Goal: Information Seeking & Learning: Learn about a topic

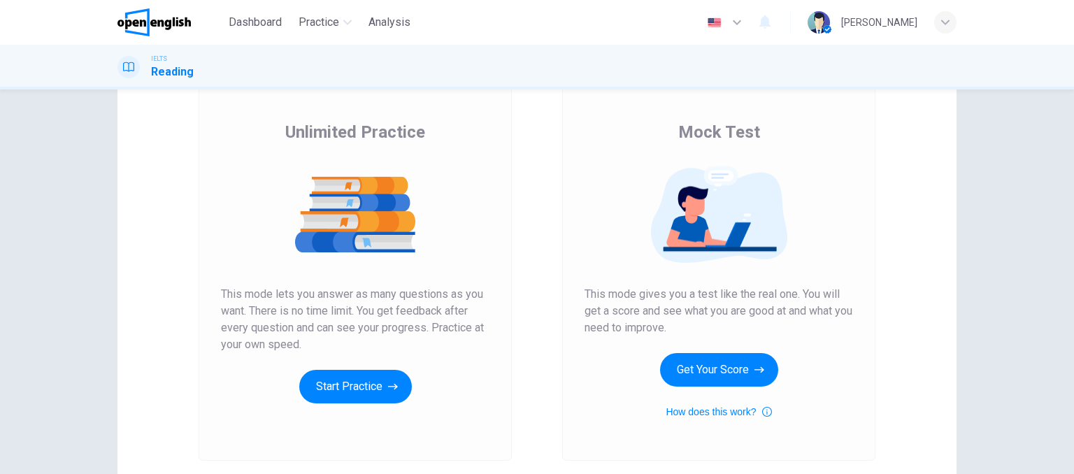
scroll to position [62, 0]
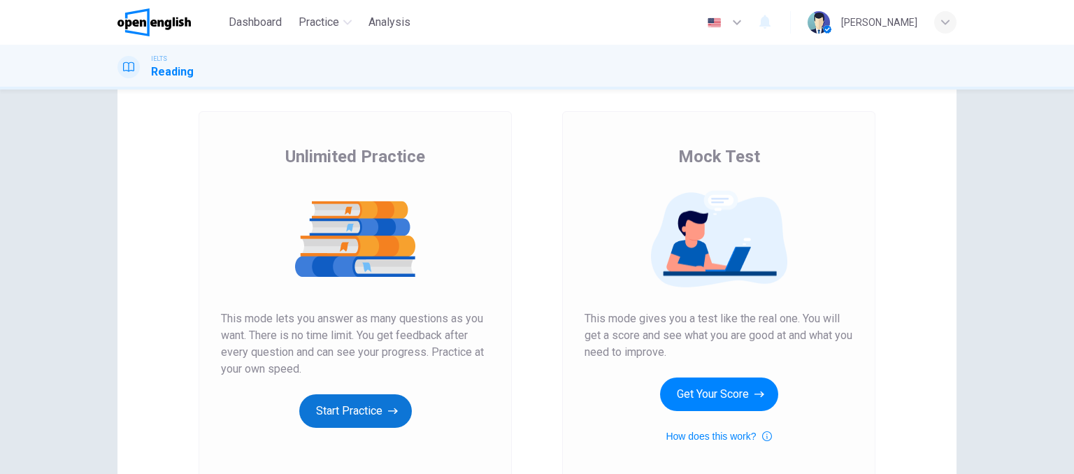
click at [347, 406] on button "Start Practice" at bounding box center [355, 411] width 113 height 34
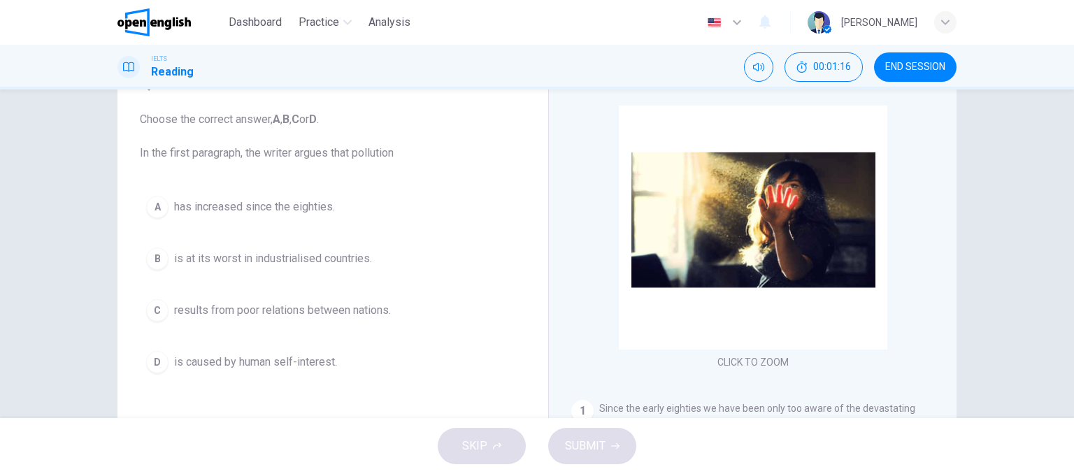
scroll to position [213, 0]
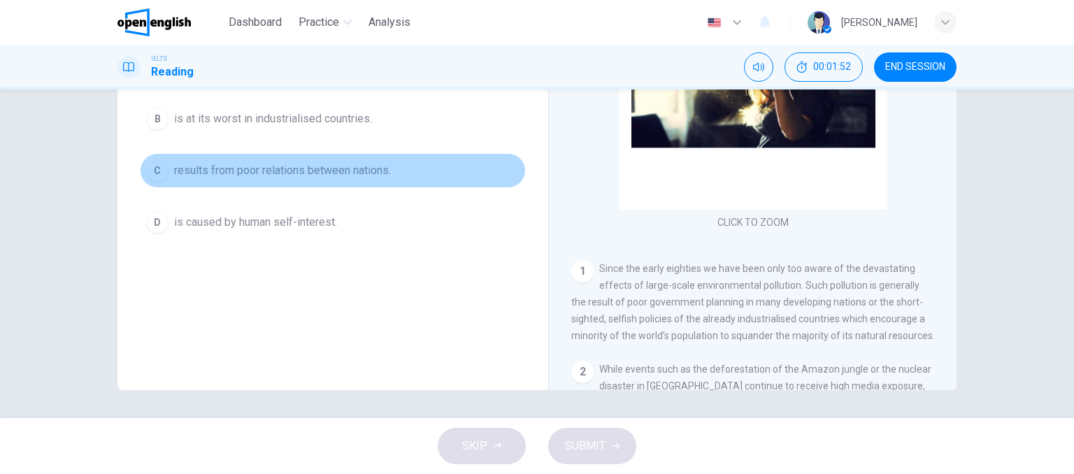
click at [154, 177] on div "C" at bounding box center [157, 170] width 22 height 22
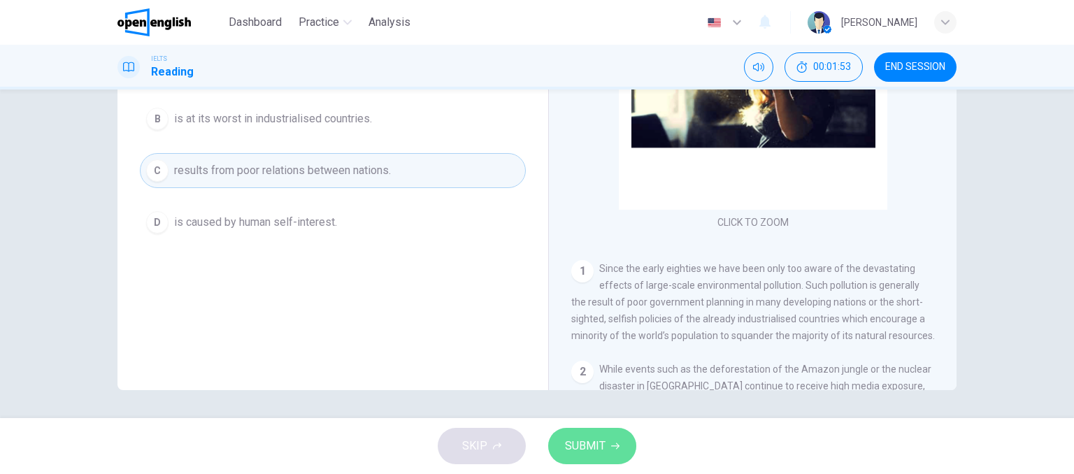
click at [589, 443] on span "SUBMIT" at bounding box center [585, 446] width 41 height 20
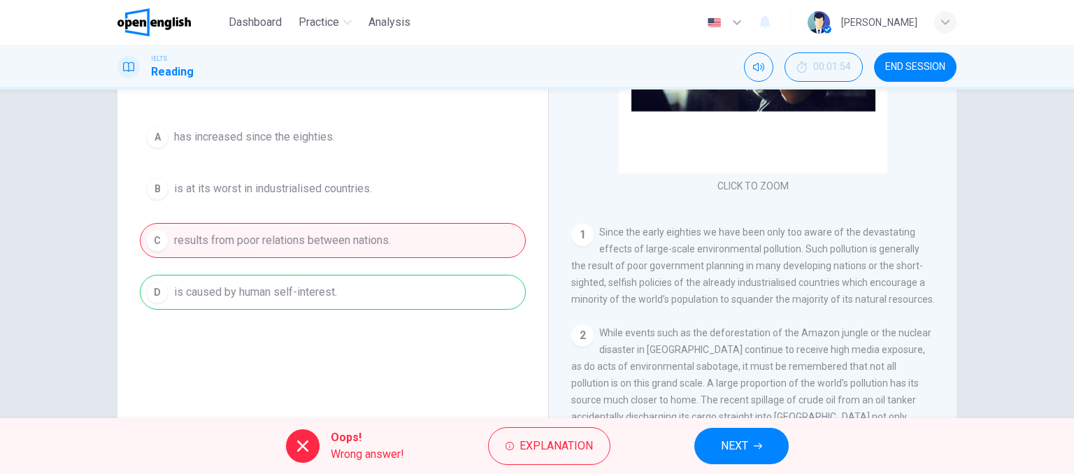
scroll to position [210, 0]
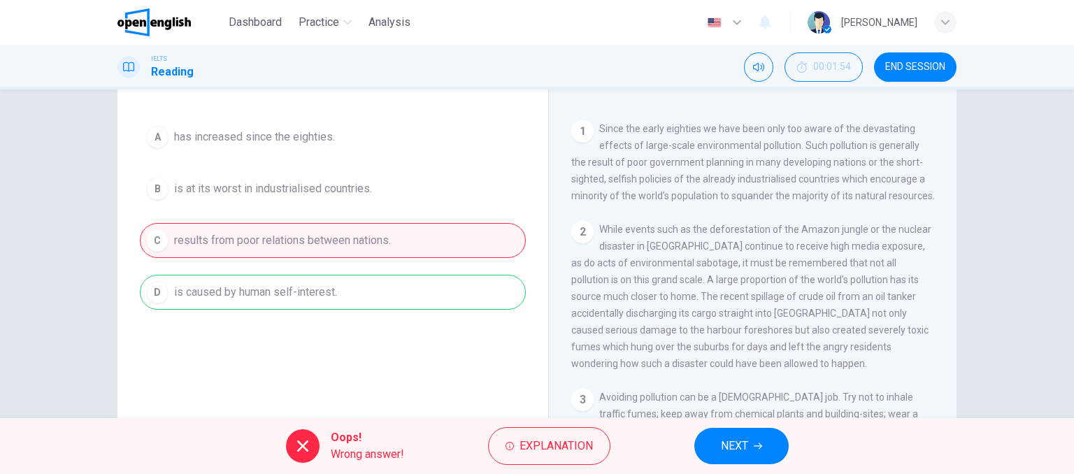
click at [730, 452] on span "NEXT" at bounding box center [734, 446] width 27 height 20
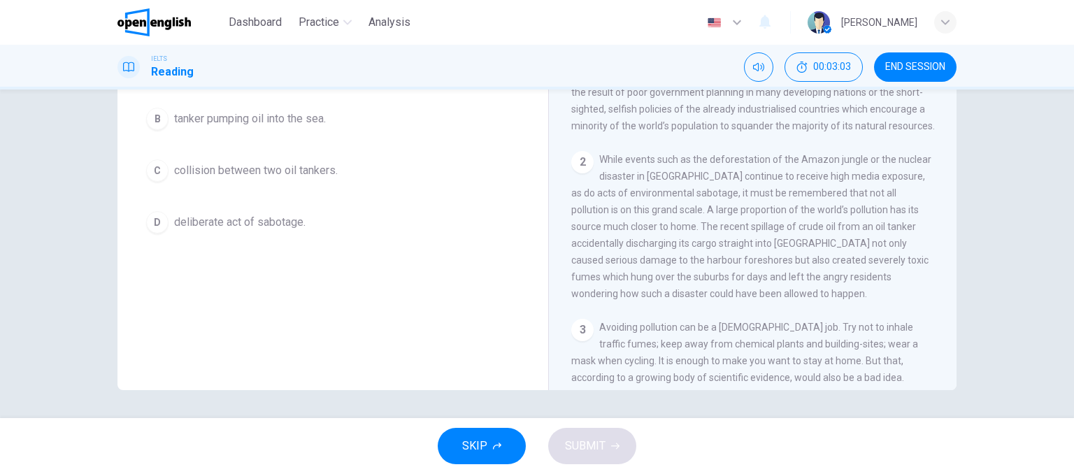
scroll to position [143, 0]
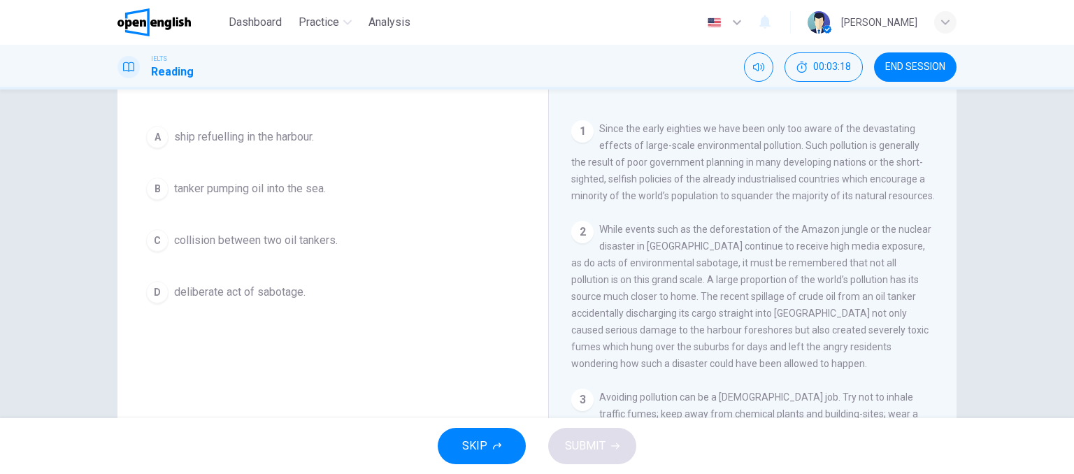
drag, startPoint x: 676, startPoint y: 319, endPoint x: 721, endPoint y: 329, distance: 46.5
click at [721, 329] on span "While events such as the deforestation of the Amazon jungle or the nuclear disa…" at bounding box center [751, 296] width 360 height 145
drag, startPoint x: 649, startPoint y: 350, endPoint x: 705, endPoint y: 349, distance: 55.2
click at [695, 359] on div "2 While events such as the deforestation of the Amazon jungle or the nuclear di…" at bounding box center [752, 296] width 363 height 151
drag, startPoint x: 705, startPoint y: 349, endPoint x: 783, endPoint y: 350, distance: 77.6
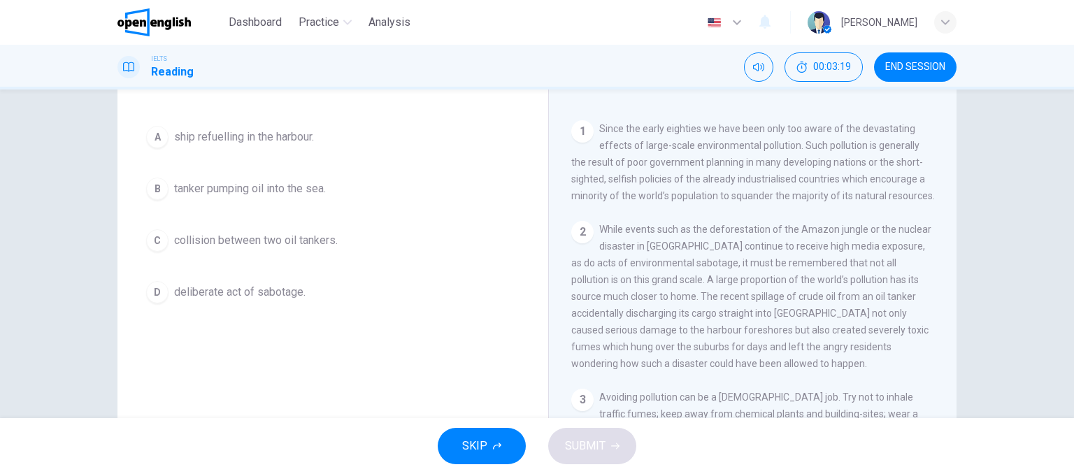
click at [783, 350] on span "While events such as the deforestation of the Amazon jungle or the nuclear disa…" at bounding box center [751, 296] width 360 height 145
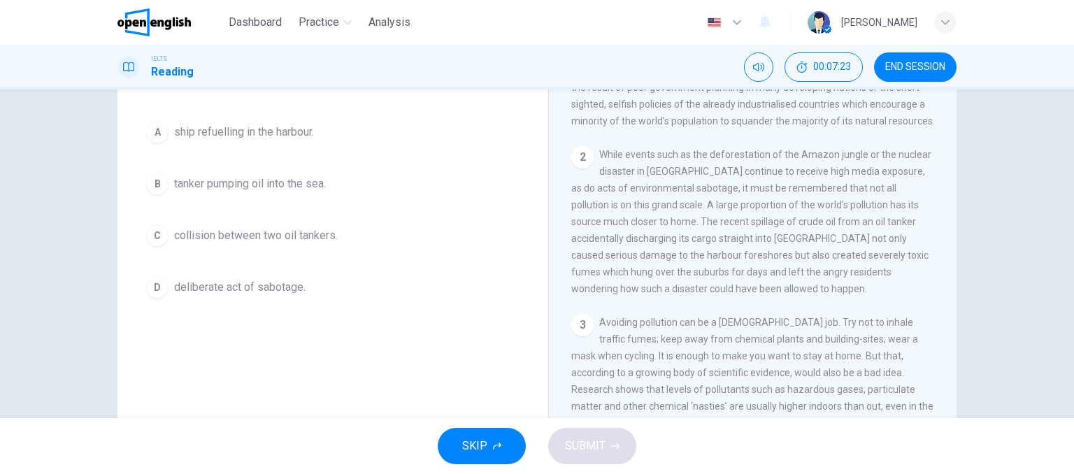
scroll to position [73, 0]
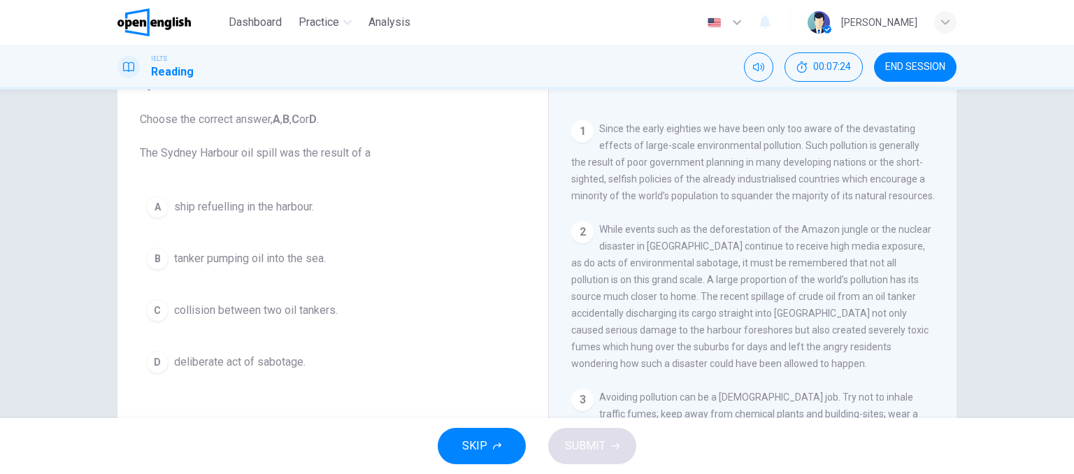
click at [468, 219] on button "A ship refuelling in the harbour." at bounding box center [333, 206] width 386 height 35
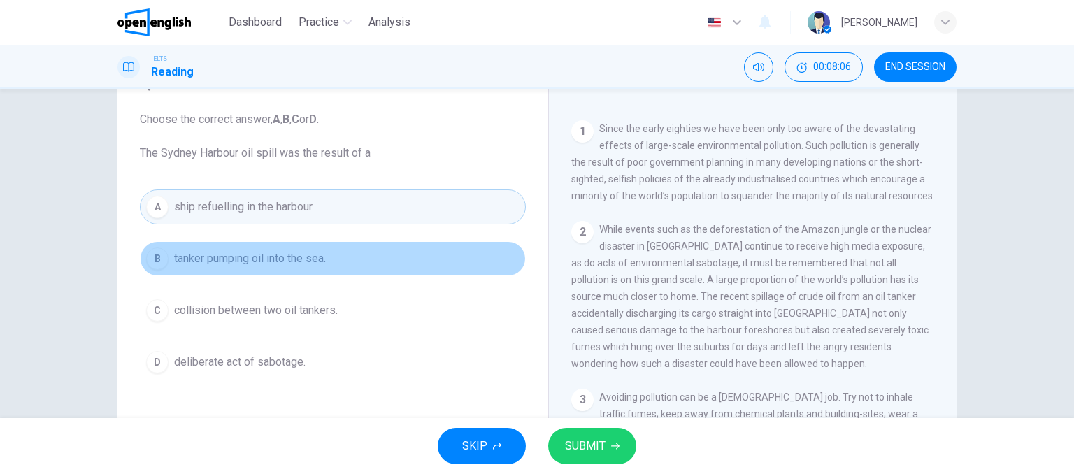
click at [249, 243] on button "B tanker pumping oil into the sea." at bounding box center [333, 258] width 386 height 35
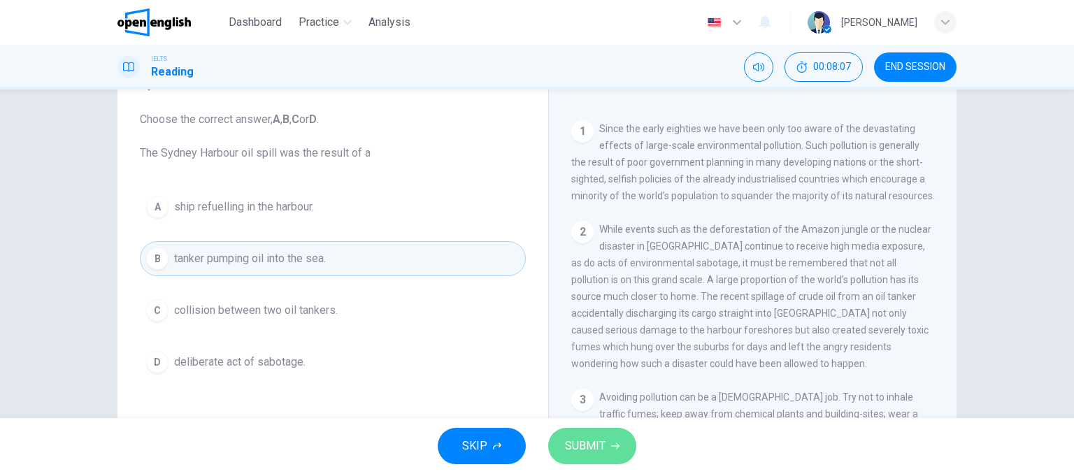
click at [598, 448] on span "SUBMIT" at bounding box center [585, 446] width 41 height 20
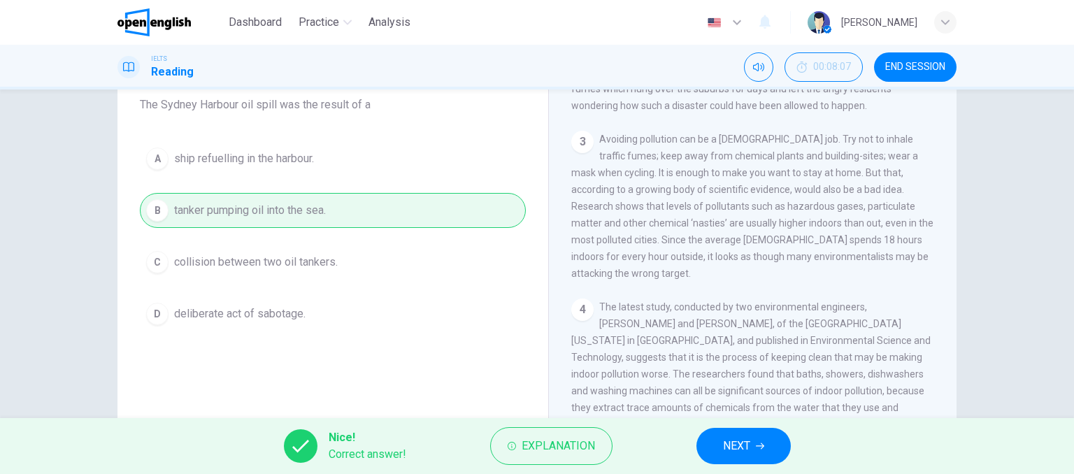
scroll to position [213, 0]
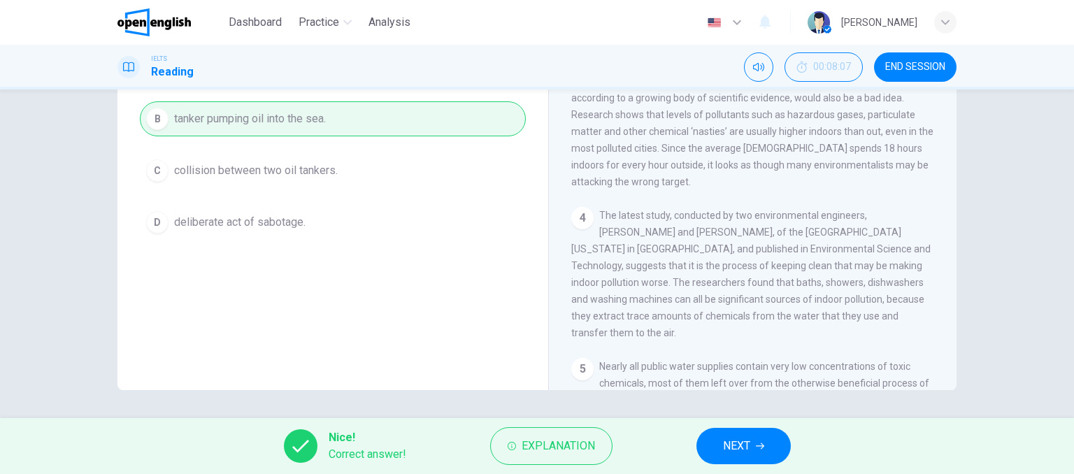
click at [744, 449] on span "NEXT" at bounding box center [736, 446] width 27 height 20
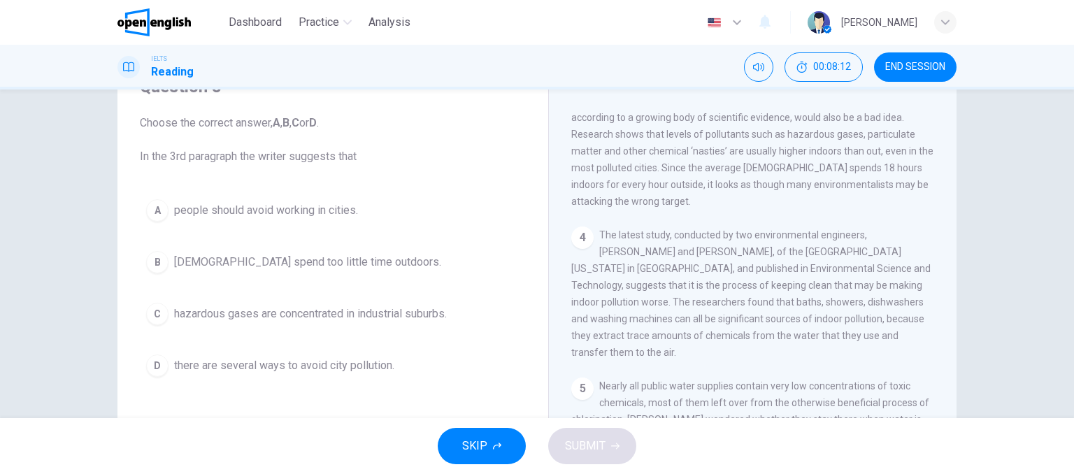
scroll to position [629, 0]
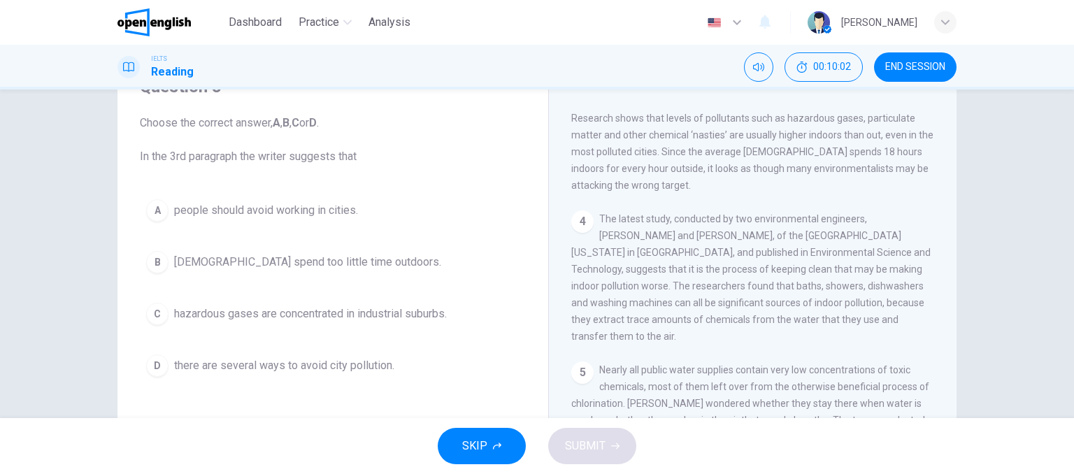
click at [355, 320] on span "hazardous gases are concentrated in industrial suburbs." at bounding box center [310, 313] width 273 height 17
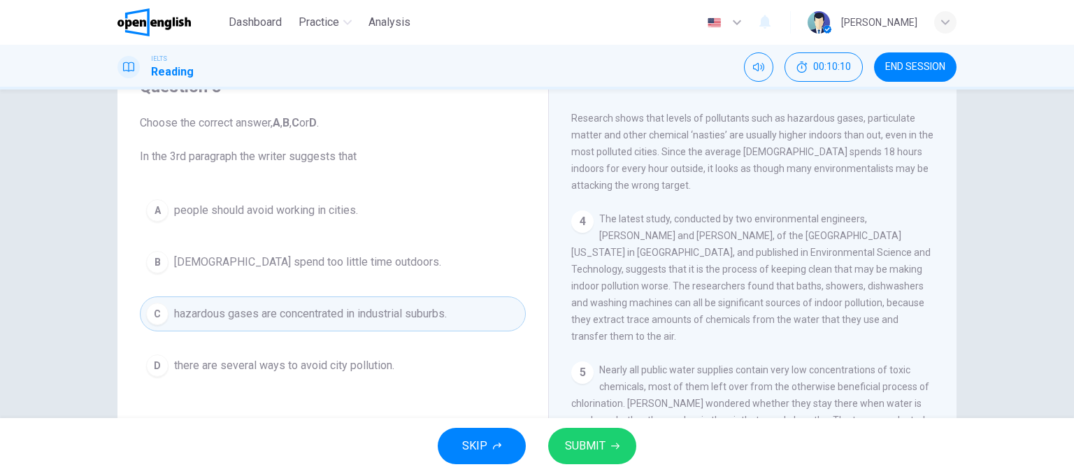
scroll to position [489, 0]
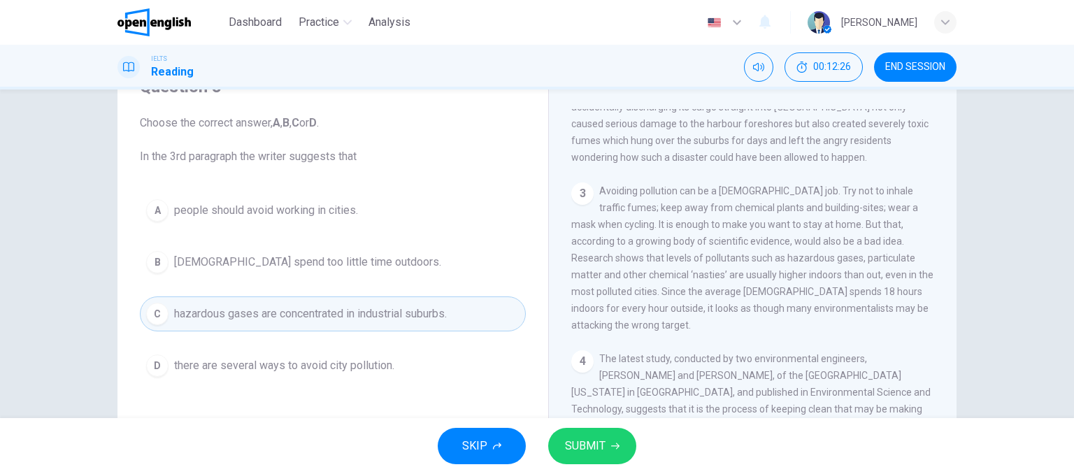
click at [348, 359] on span "there are several ways to avoid city pollution." at bounding box center [284, 365] width 220 height 17
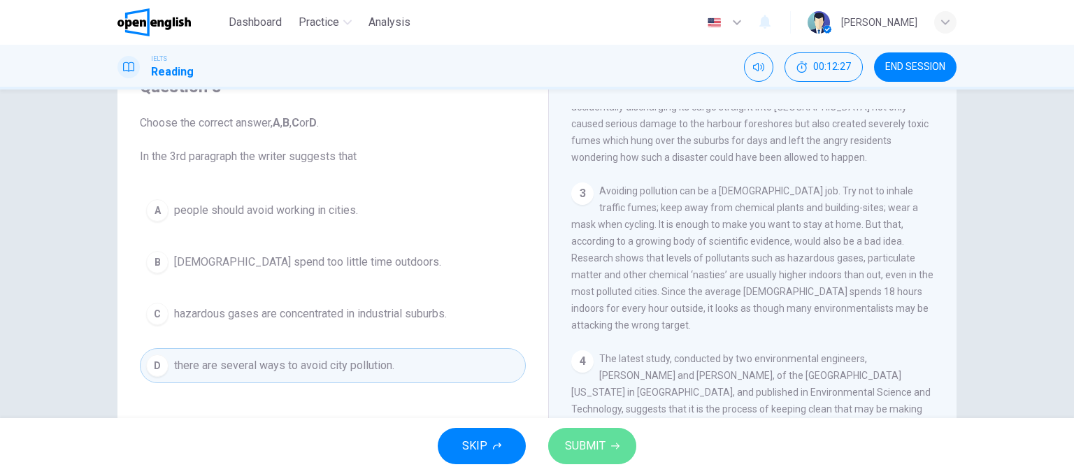
click at [570, 442] on span "SUBMIT" at bounding box center [585, 446] width 41 height 20
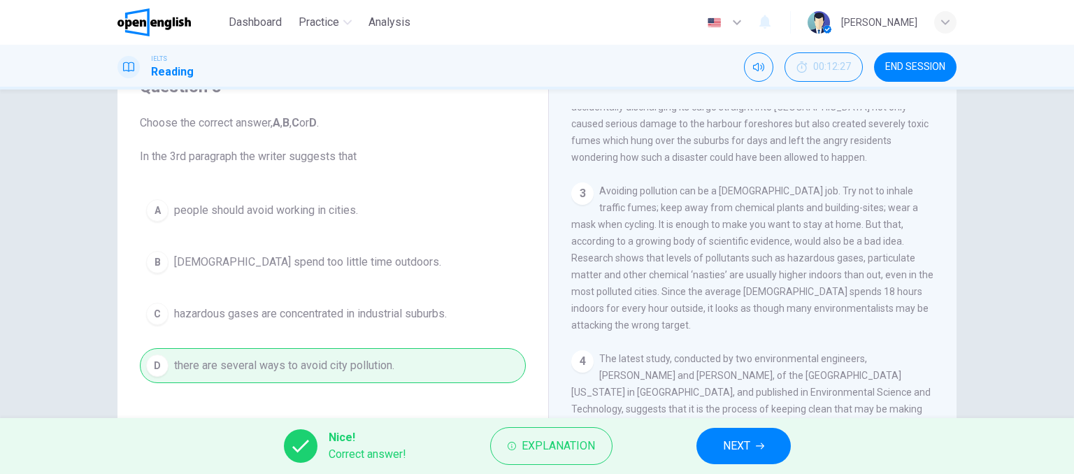
click at [725, 441] on span "NEXT" at bounding box center [736, 446] width 27 height 20
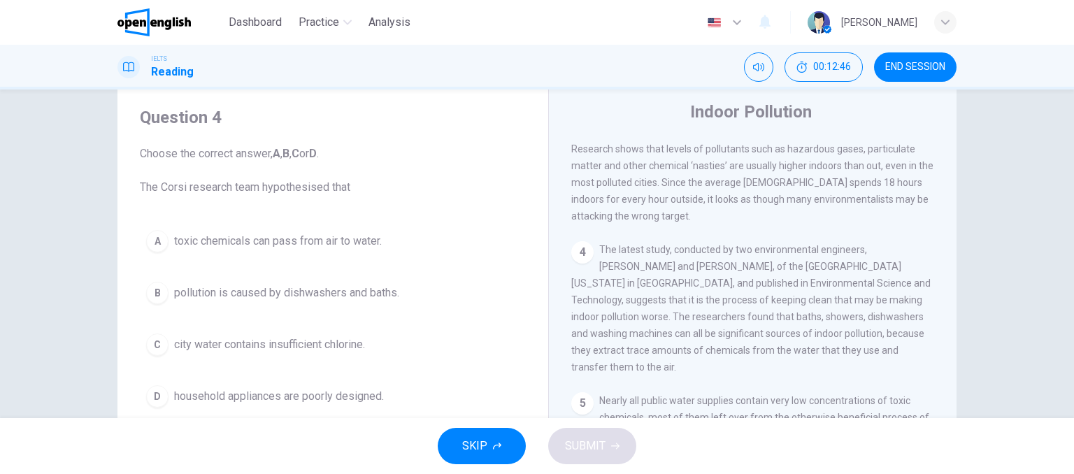
scroll to position [73, 0]
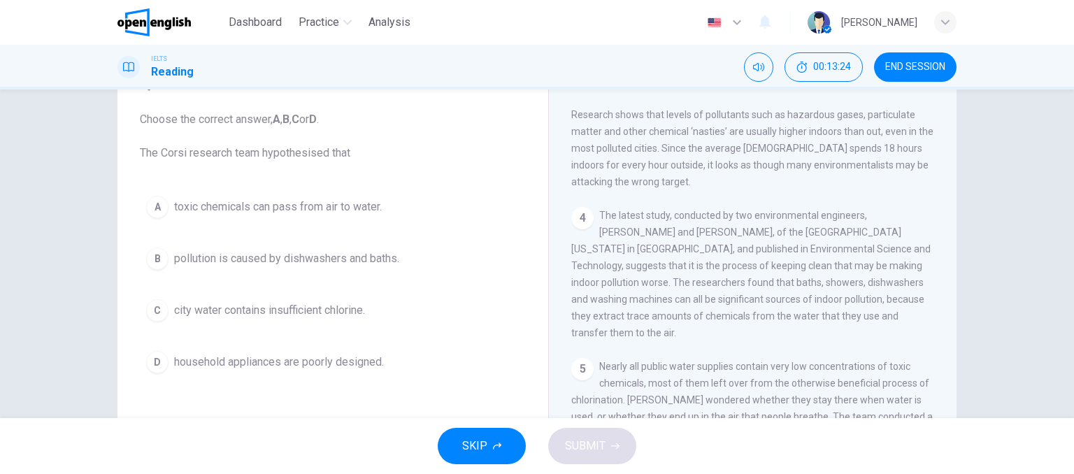
click at [333, 208] on span "toxic chemicals can pass from air to water." at bounding box center [278, 206] width 208 height 17
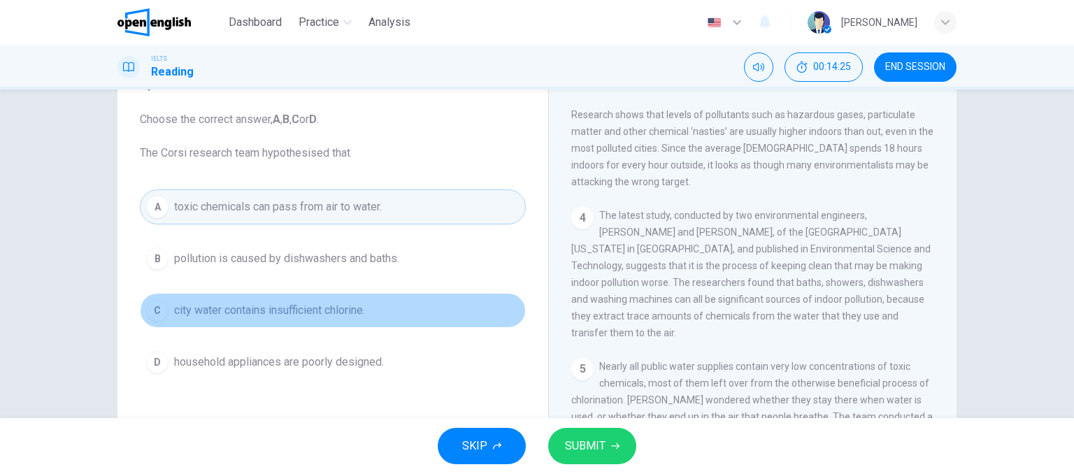
click at [352, 305] on span "city water contains insufficient chlorine." at bounding box center [269, 310] width 191 height 17
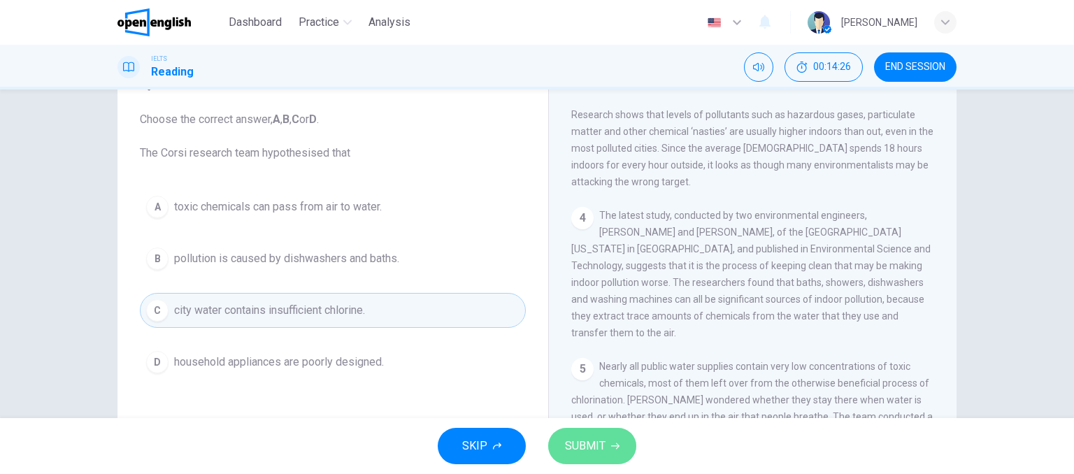
click at [561, 445] on button "SUBMIT" at bounding box center [592, 446] width 88 height 36
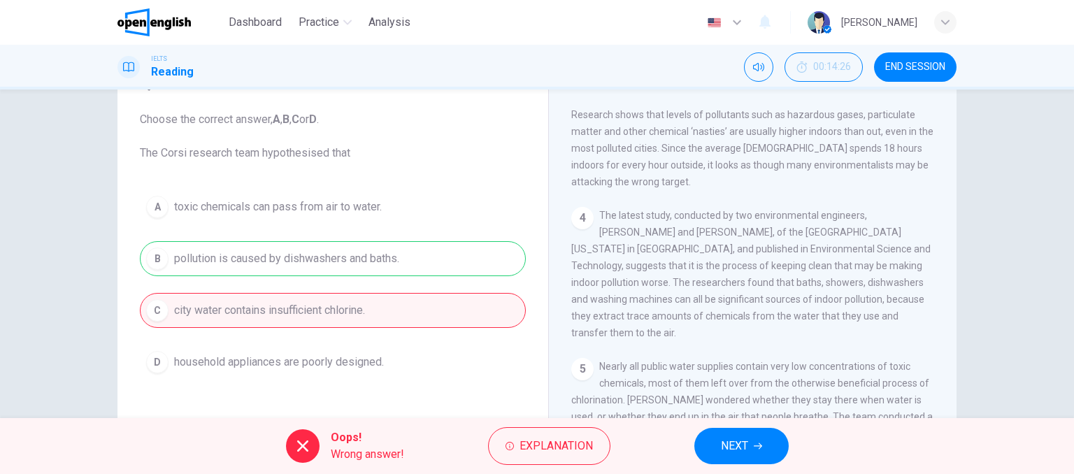
click at [731, 446] on span "NEXT" at bounding box center [734, 446] width 27 height 20
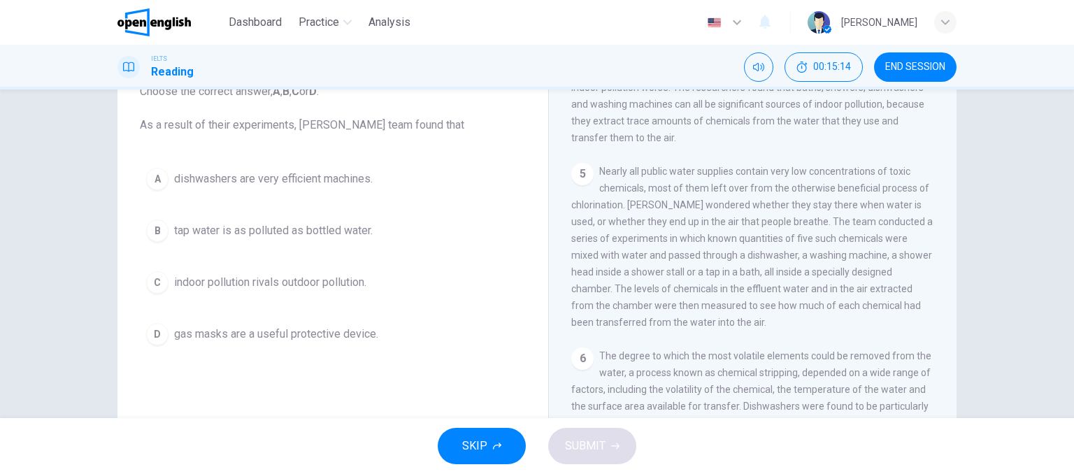
scroll to position [70, 0]
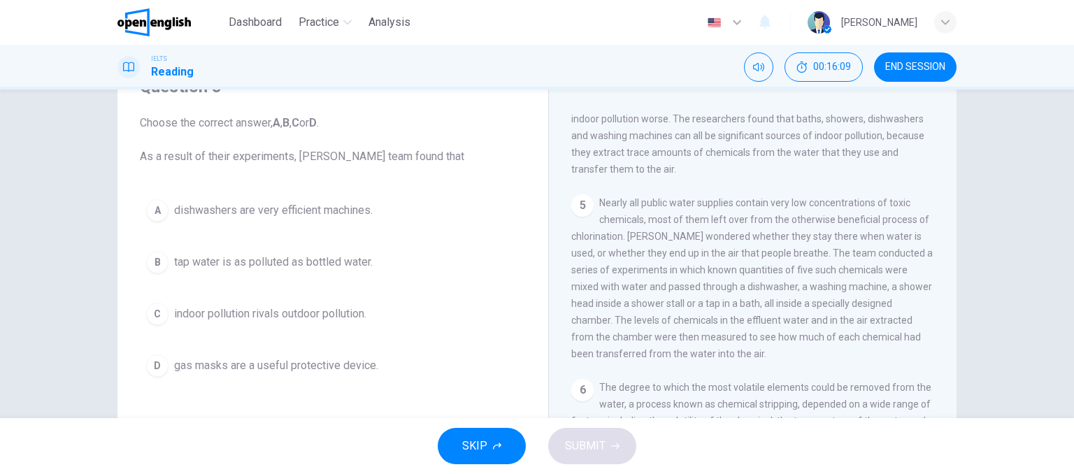
drag, startPoint x: 674, startPoint y: 220, endPoint x: 719, endPoint y: 216, distance: 44.9
click at [719, 216] on span "Nearly all public water supplies contain very low concentrations of toxic chemi…" at bounding box center [751, 278] width 361 height 162
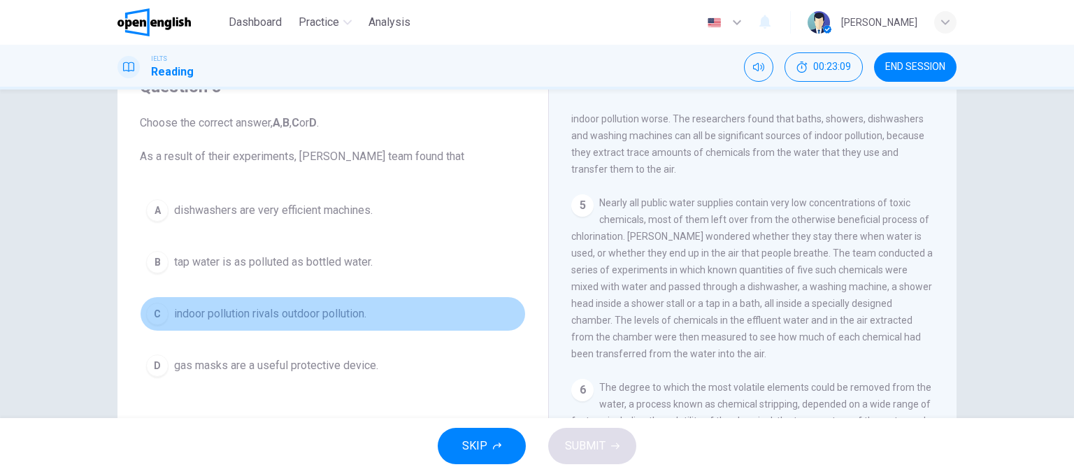
click at [161, 314] on div "C" at bounding box center [157, 314] width 22 height 22
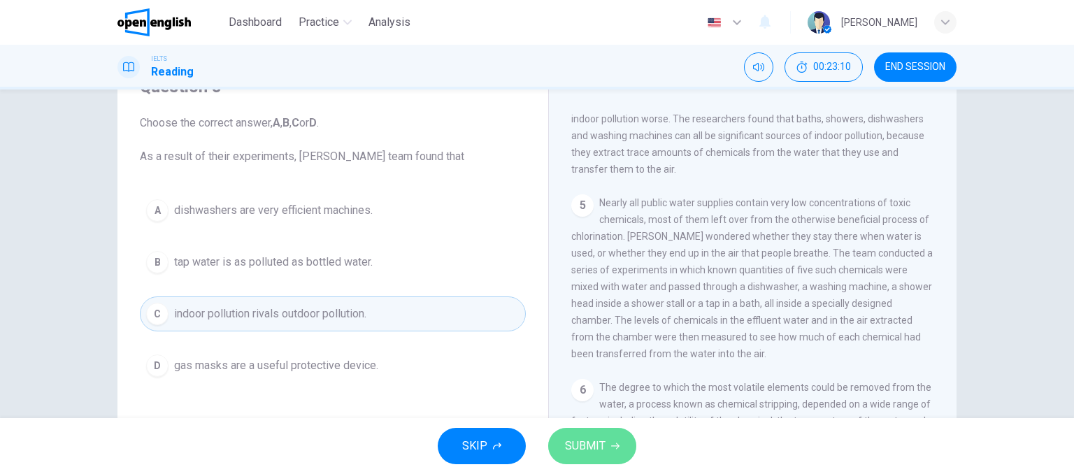
click at [612, 444] on icon "button" at bounding box center [615, 446] width 8 height 8
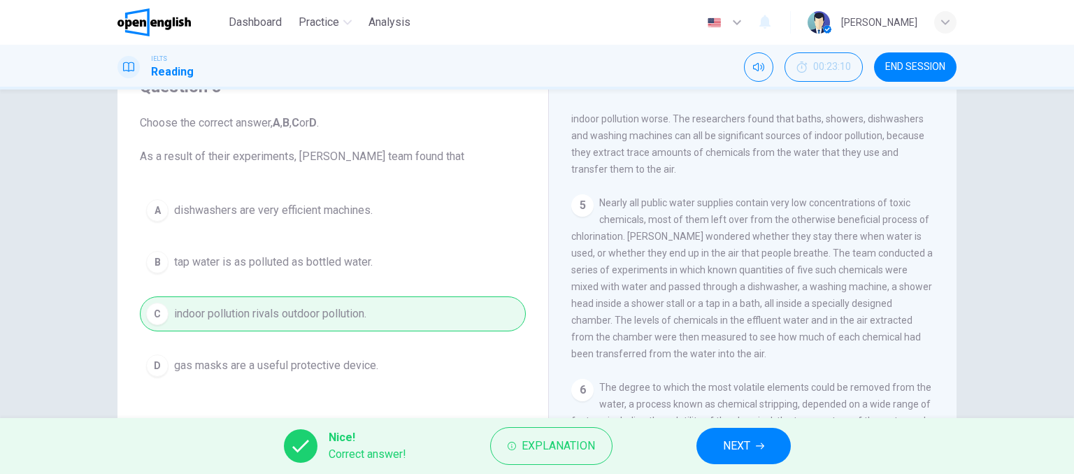
click at [730, 445] on span "NEXT" at bounding box center [736, 446] width 27 height 20
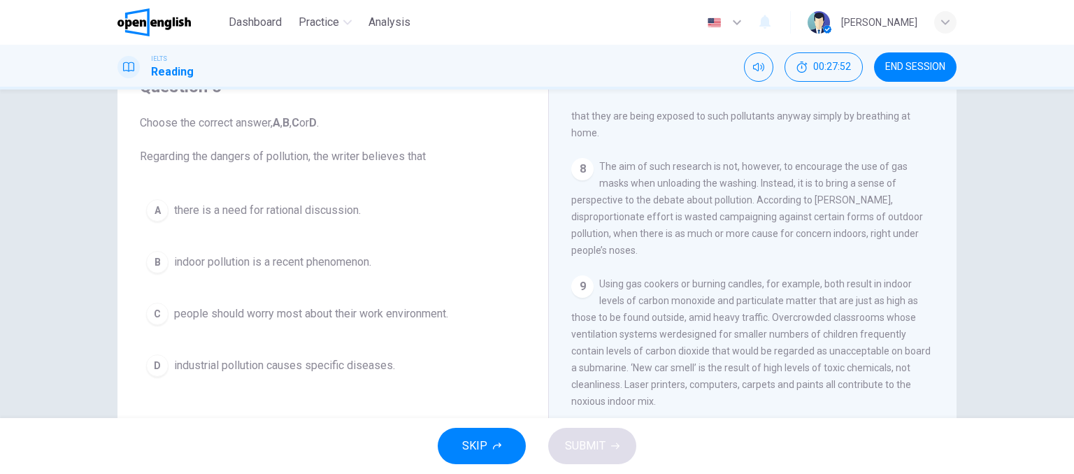
click at [155, 261] on div "B" at bounding box center [157, 262] width 22 height 22
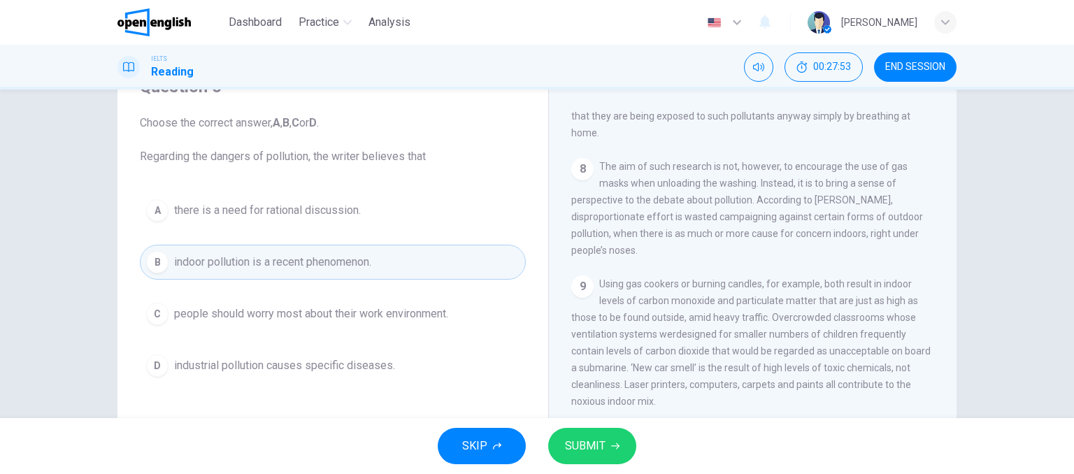
click at [598, 437] on span "SUBMIT" at bounding box center [585, 446] width 41 height 20
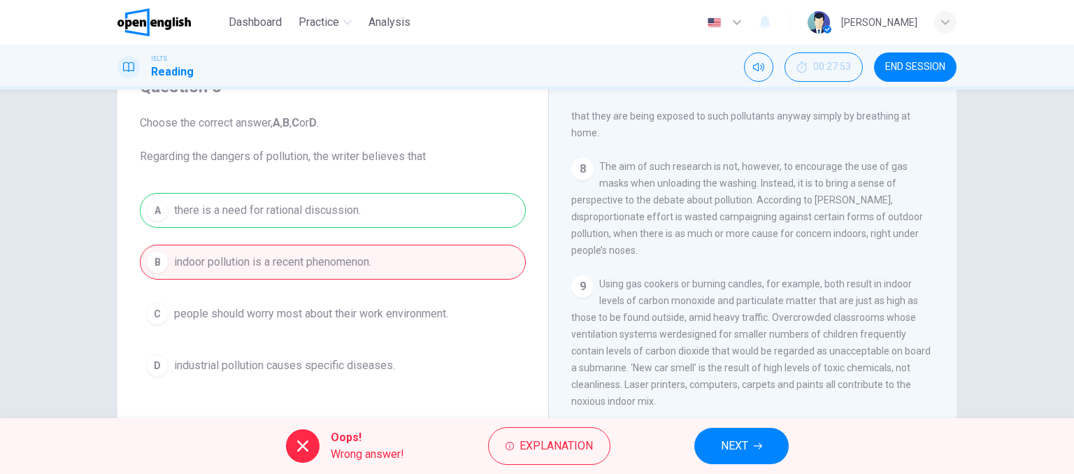
click at [709, 454] on button "NEXT" at bounding box center [741, 446] width 94 height 36
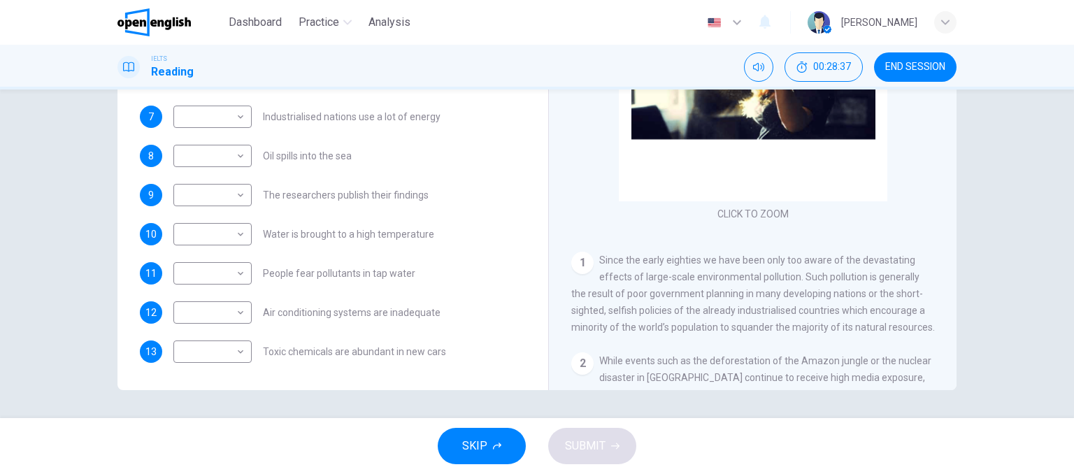
scroll to position [0, 0]
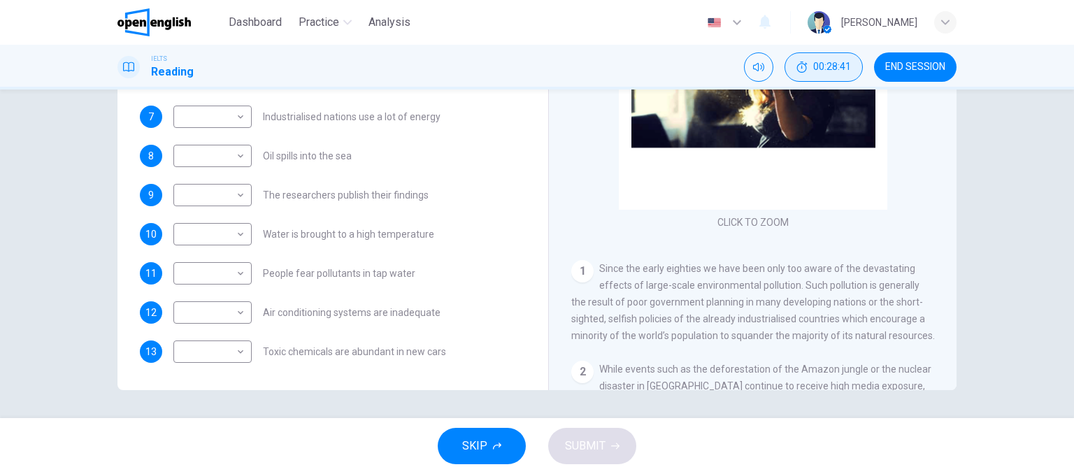
click at [847, 70] on span "00:28:41" at bounding box center [832, 67] width 38 height 11
click at [849, 66] on icon "Show" at bounding box center [847, 67] width 11 height 11
click at [849, 66] on span "00:28:45" at bounding box center [832, 67] width 38 height 11
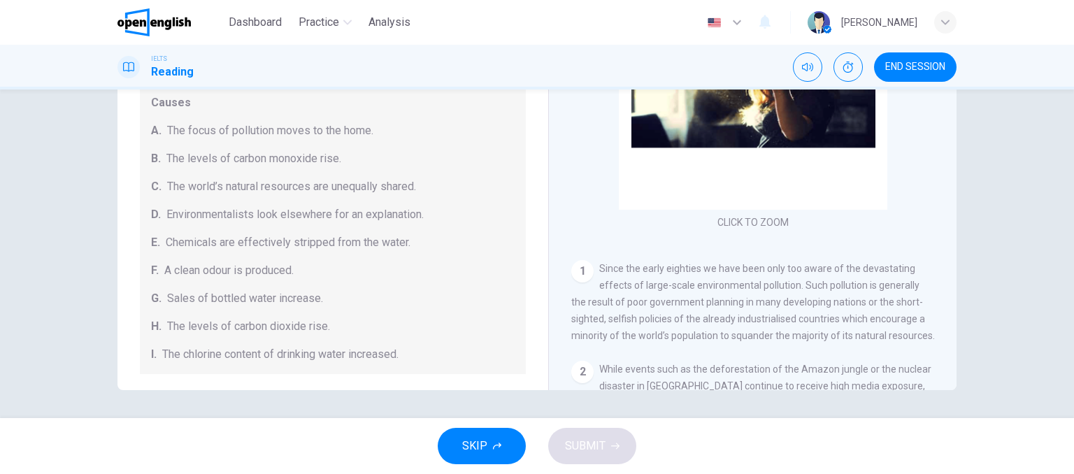
scroll to position [140, 0]
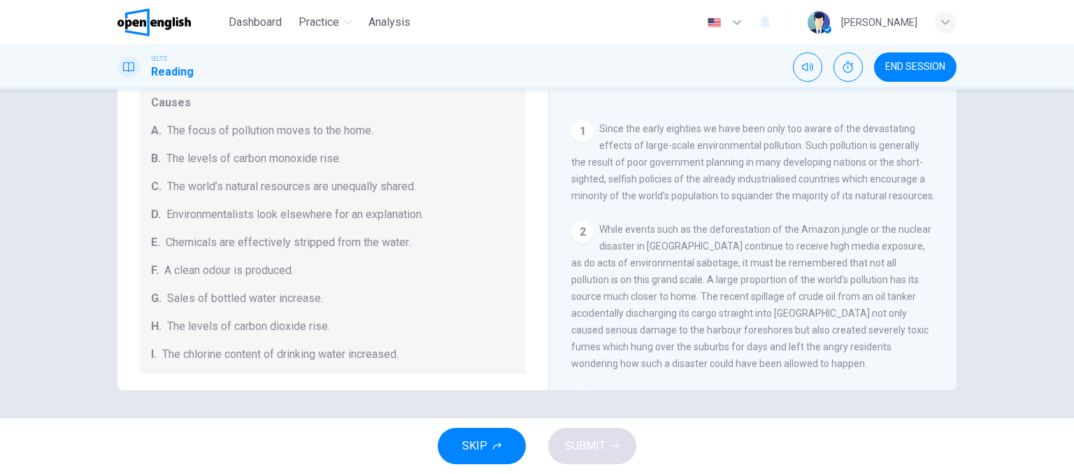
click at [742, 132] on span "Since the early eighties we have been only too aware of the devastating effects…" at bounding box center [752, 162] width 363 height 78
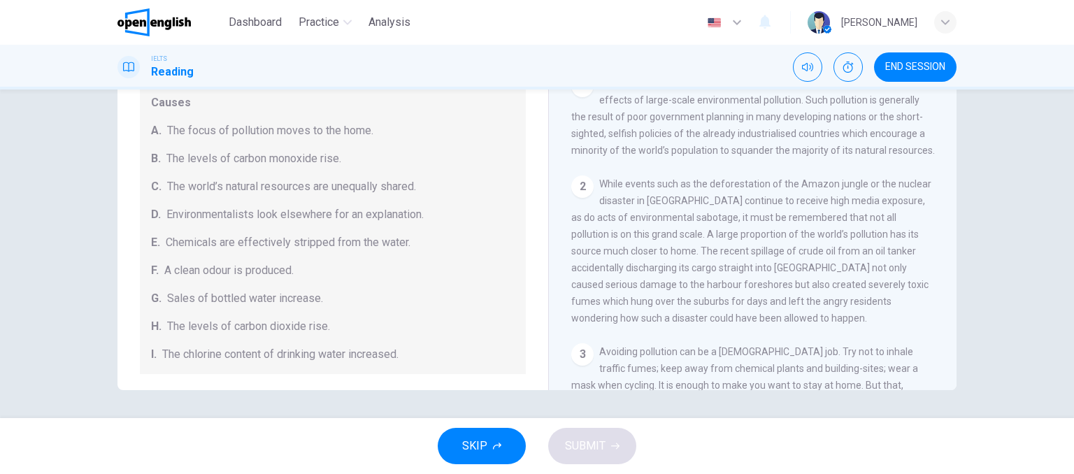
scroll to position [210, 0]
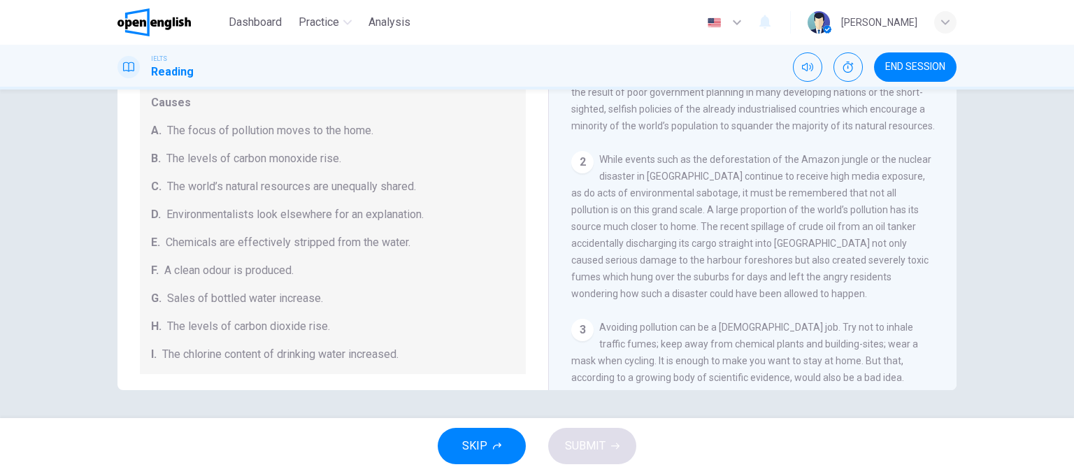
click at [500, 127] on div "A. The focus of pollution moves to the home." at bounding box center [332, 130] width 363 height 17
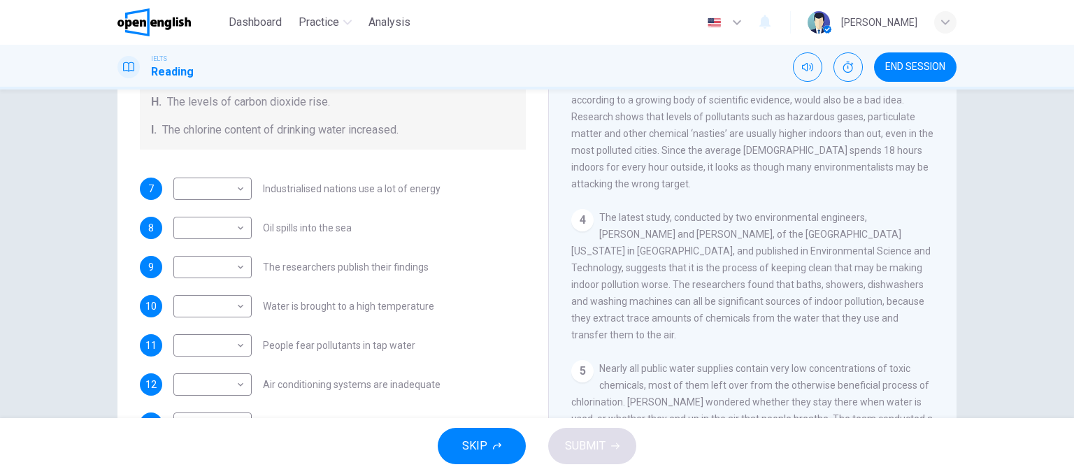
scroll to position [143, 0]
click at [240, 272] on body "This site uses cookies, as explained in our Privacy Policy . If you agree to th…" at bounding box center [537, 237] width 1074 height 474
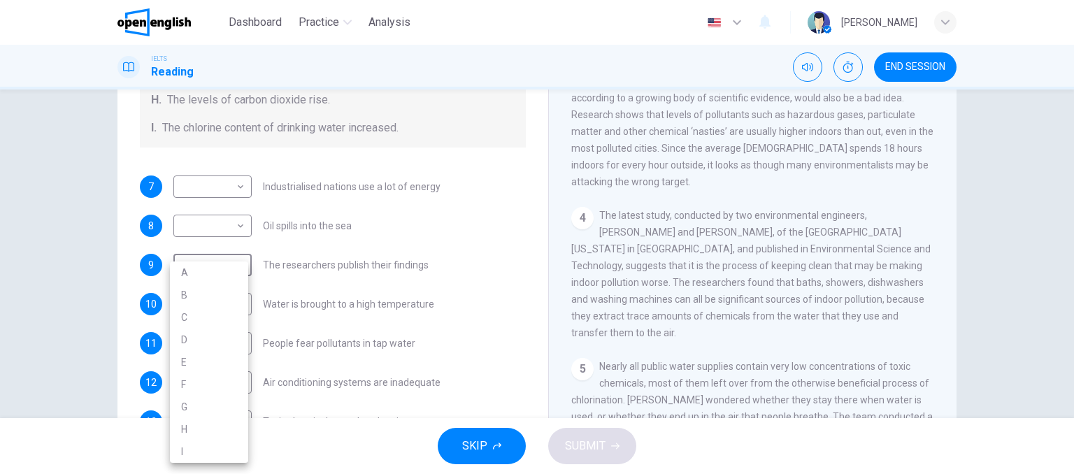
click at [291, 233] on div at bounding box center [537, 237] width 1074 height 474
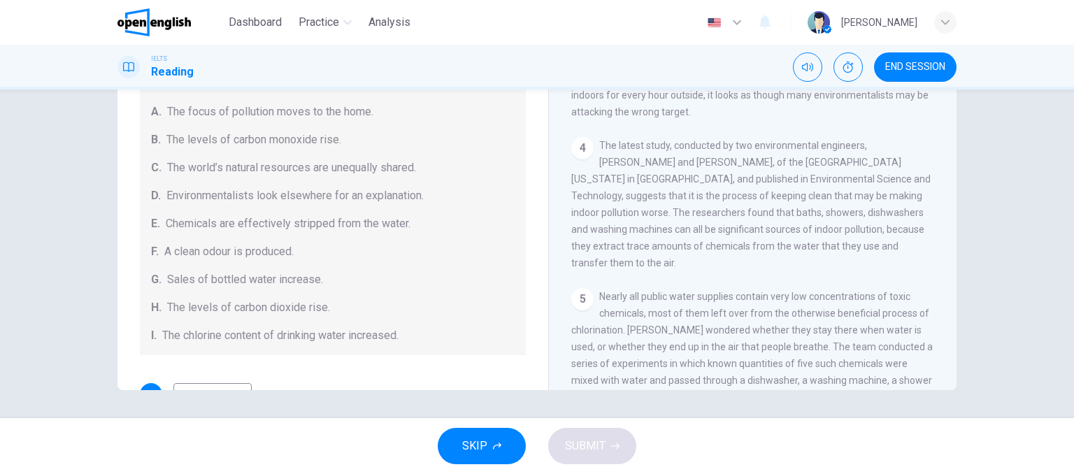
scroll to position [17, 0]
drag, startPoint x: 260, startPoint y: 105, endPoint x: 324, endPoint y: 103, distance: 63.6
click at [324, 103] on div "Causes A. The focus of pollution moves to the home. B. The levels of carbon mon…" at bounding box center [333, 211] width 386 height 291
drag, startPoint x: 313, startPoint y: 114, endPoint x: 339, endPoint y: 120, distance: 26.6
click at [339, 120] on span "The focus of pollution moves to the home." at bounding box center [270, 114] width 206 height 17
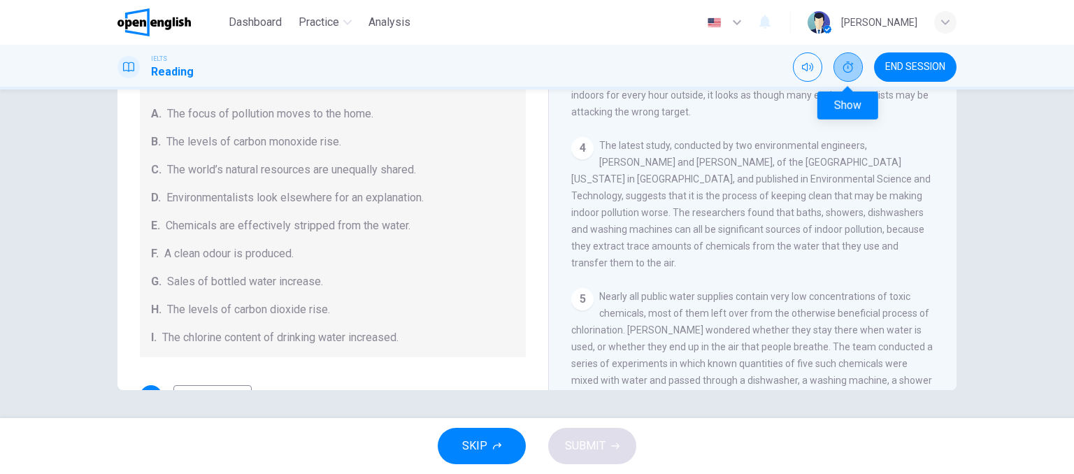
click at [846, 56] on button "Show" at bounding box center [847, 66] width 29 height 29
click at [838, 68] on span "01:06:11" at bounding box center [832, 67] width 38 height 11
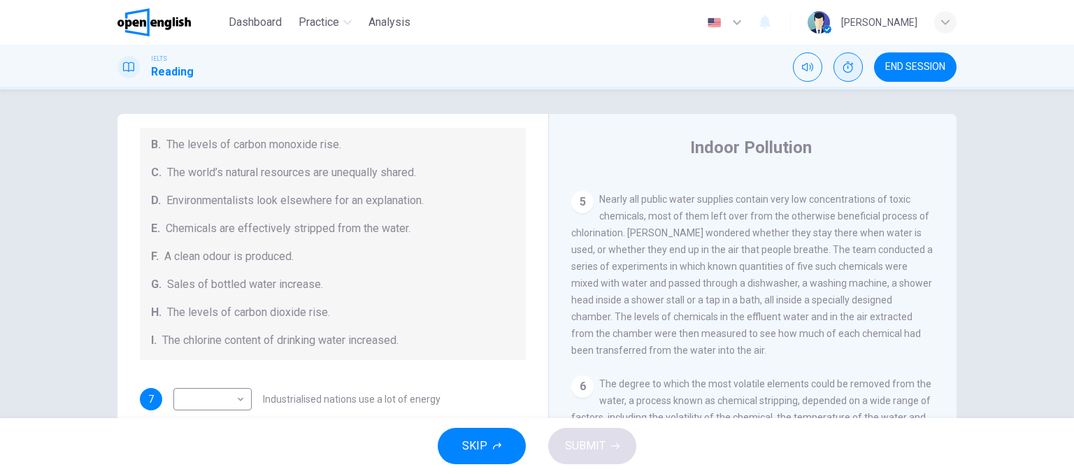
scroll to position [226, 0]
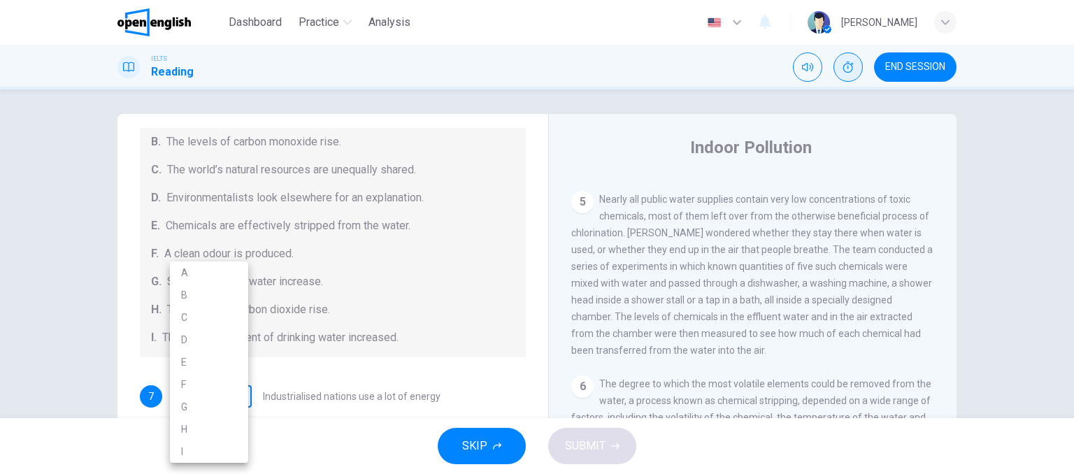
click at [235, 402] on body "This site uses cookies, as explained in our Privacy Policy . If you agree to th…" at bounding box center [537, 237] width 1074 height 474
click at [218, 321] on li "C" at bounding box center [209, 317] width 78 height 22
type input "*"
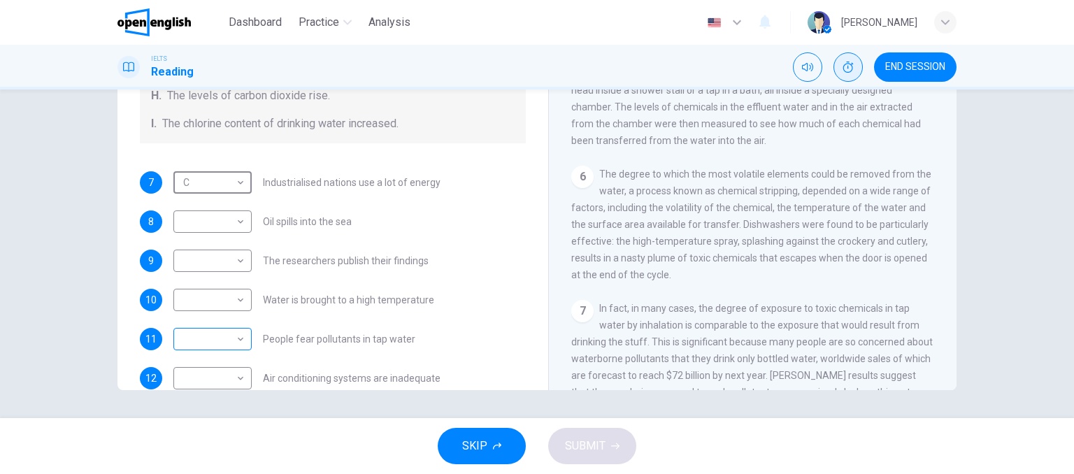
scroll to position [296, 0]
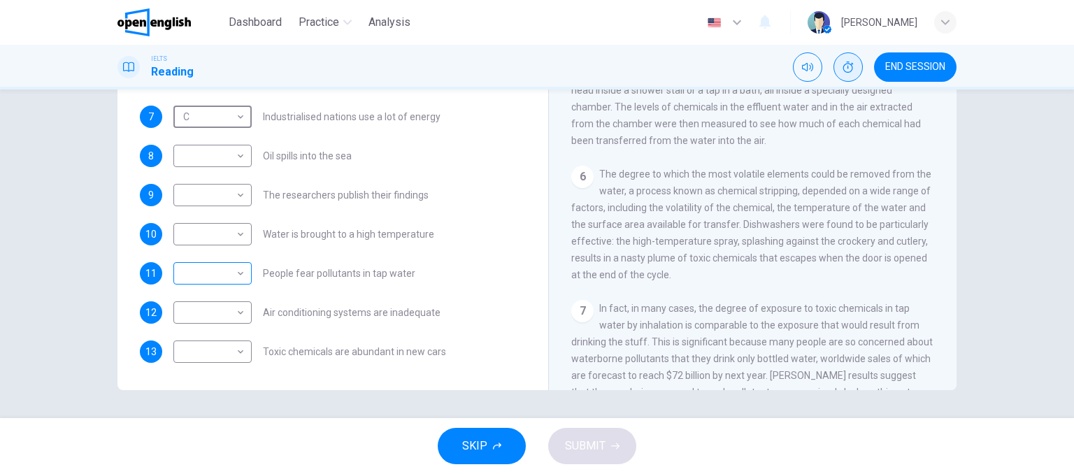
click at [233, 272] on body "This site uses cookies, as explained in our Privacy Policy . If you agree to th…" at bounding box center [537, 237] width 1074 height 474
click at [231, 267] on li "A" at bounding box center [209, 272] width 78 height 22
type input "*"
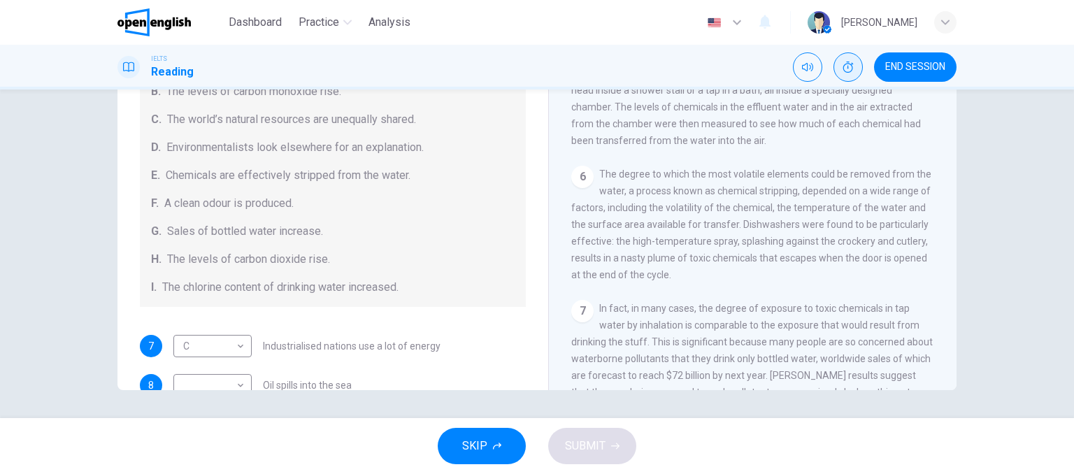
scroll to position [70, 0]
click at [239, 341] on body "This site uses cookies, as explained in our Privacy Policy . If you agree to th…" at bounding box center [537, 237] width 1074 height 474
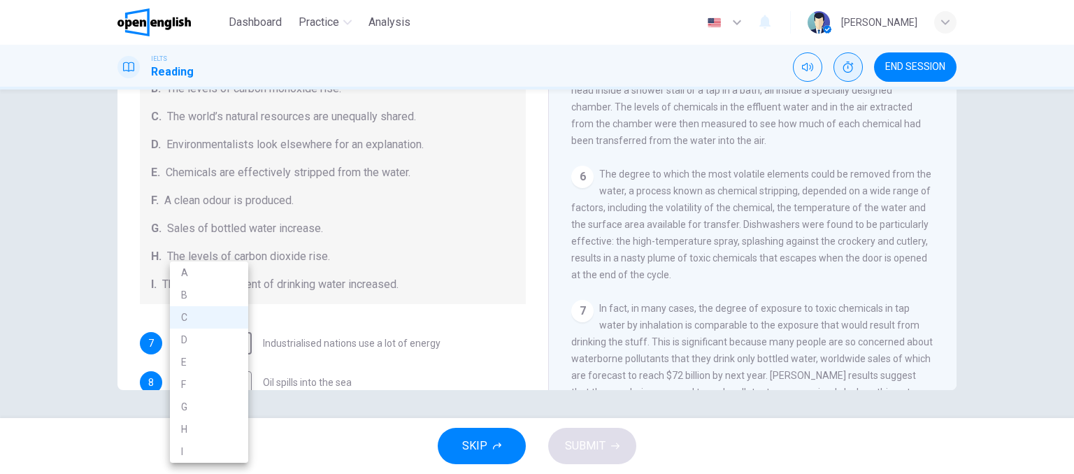
click at [228, 292] on li "B" at bounding box center [209, 295] width 78 height 22
type input "*"
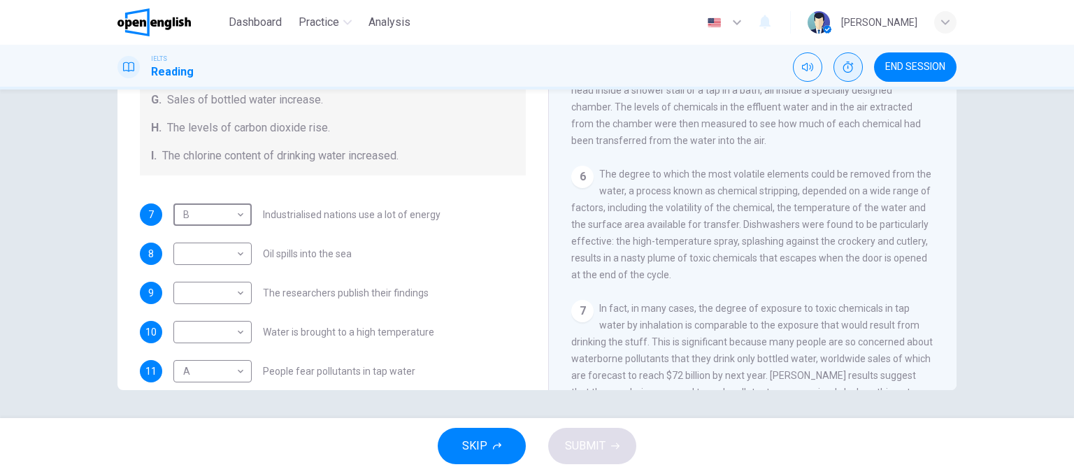
scroll to position [157, 0]
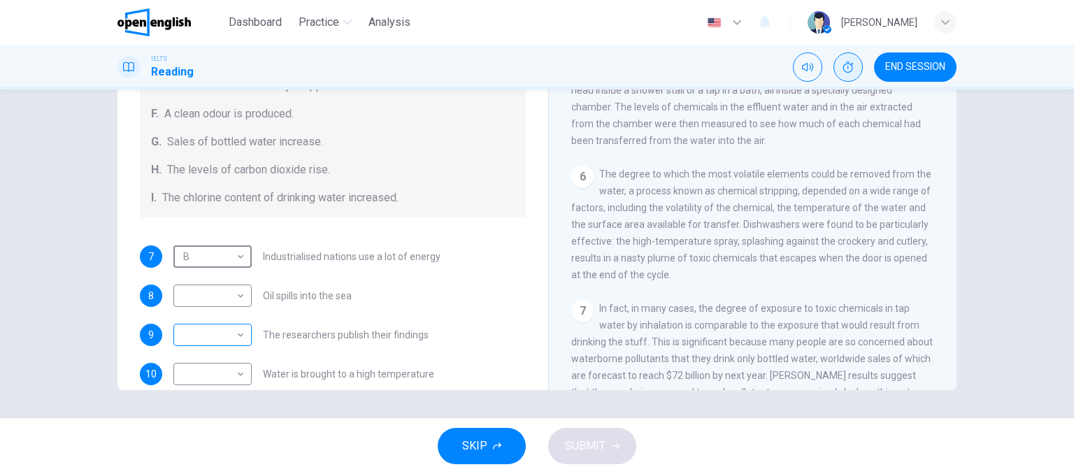
click at [238, 332] on body "This site uses cookies, as explained in our Privacy Policy . If you agree to th…" at bounding box center [537, 237] width 1074 height 474
click at [219, 398] on li "G" at bounding box center [209, 407] width 78 height 22
type input "*"
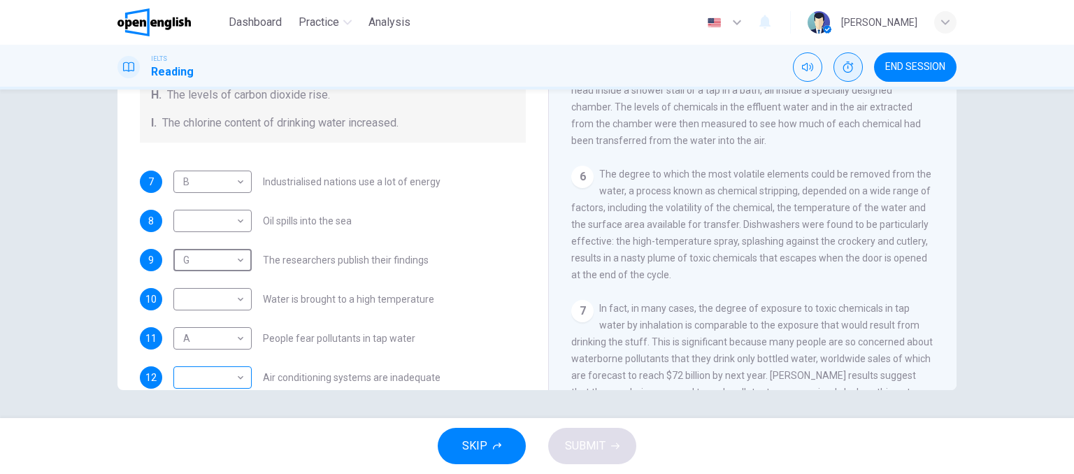
scroll to position [296, 0]
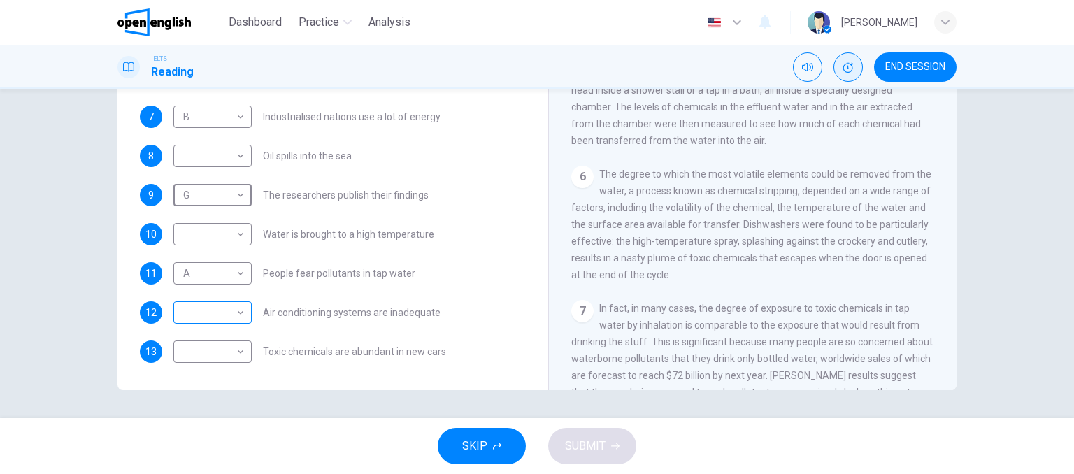
click at [224, 306] on body "This site uses cookies, as explained in our Privacy Policy . If you agree to th…" at bounding box center [537, 237] width 1074 height 474
click at [208, 426] on li "H" at bounding box center [209, 429] width 78 height 22
type input "*"
click at [229, 358] on body "This site uses cookies, as explained in our Privacy Policy . If you agree to th…" at bounding box center [537, 237] width 1074 height 474
click at [214, 384] on li "F" at bounding box center [209, 384] width 78 height 22
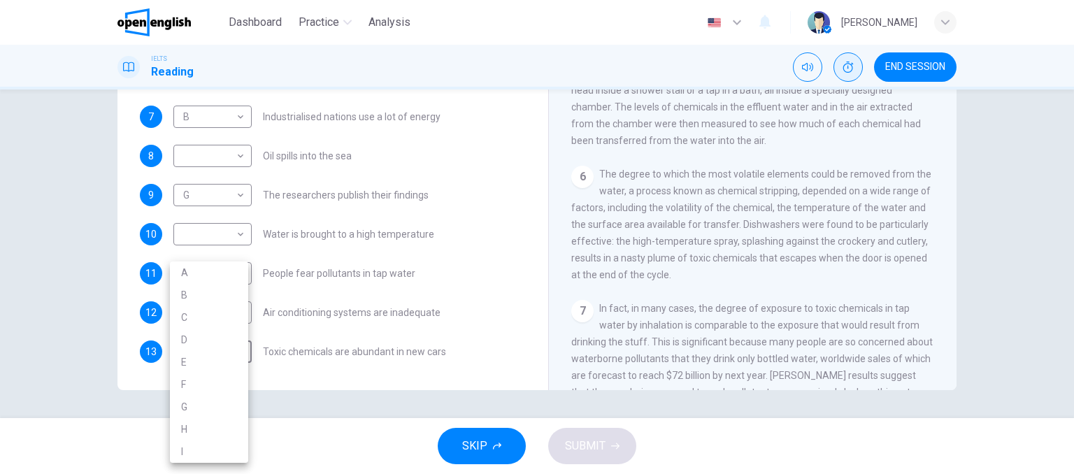
type input "*"
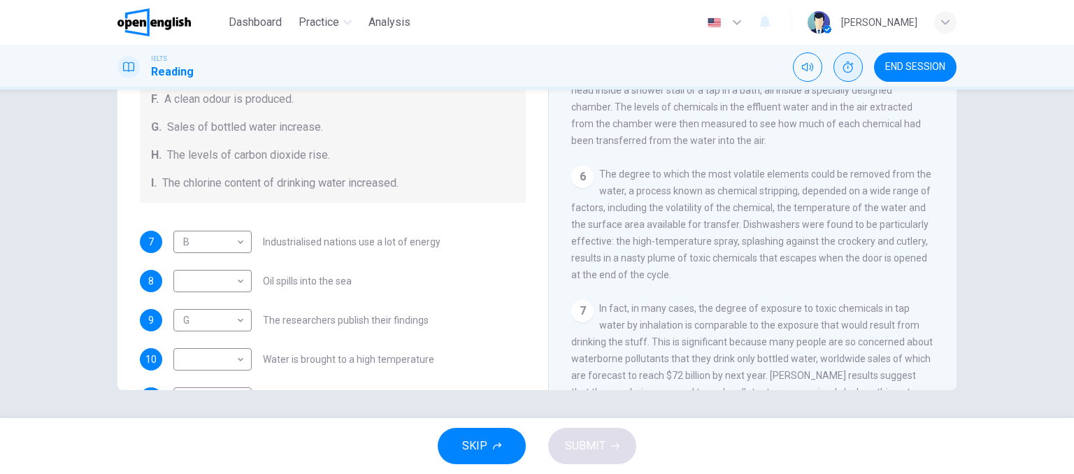
scroll to position [280, 0]
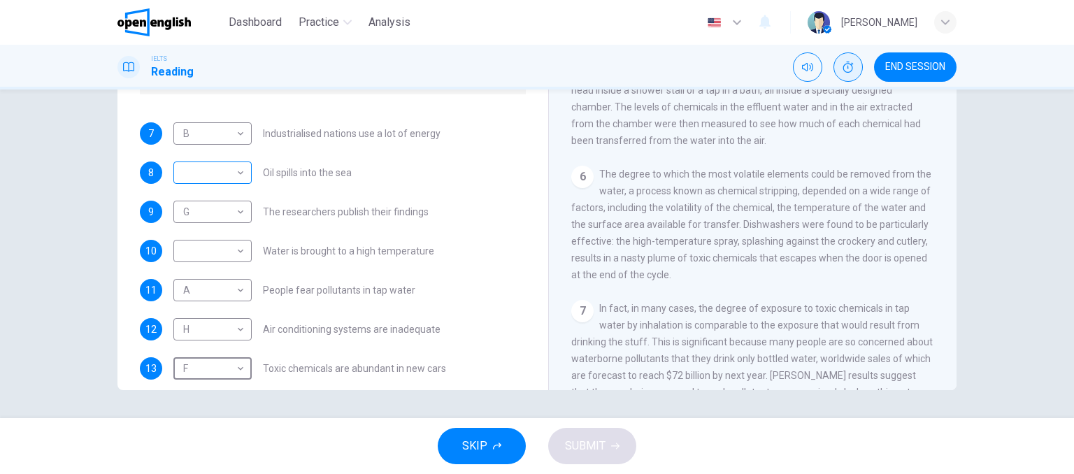
click at [240, 173] on body "This site uses cookies, as explained in our Privacy Policy . If you agree to th…" at bounding box center [537, 237] width 1074 height 474
click at [219, 191] on li "A" at bounding box center [209, 194] width 78 height 22
type input "*"
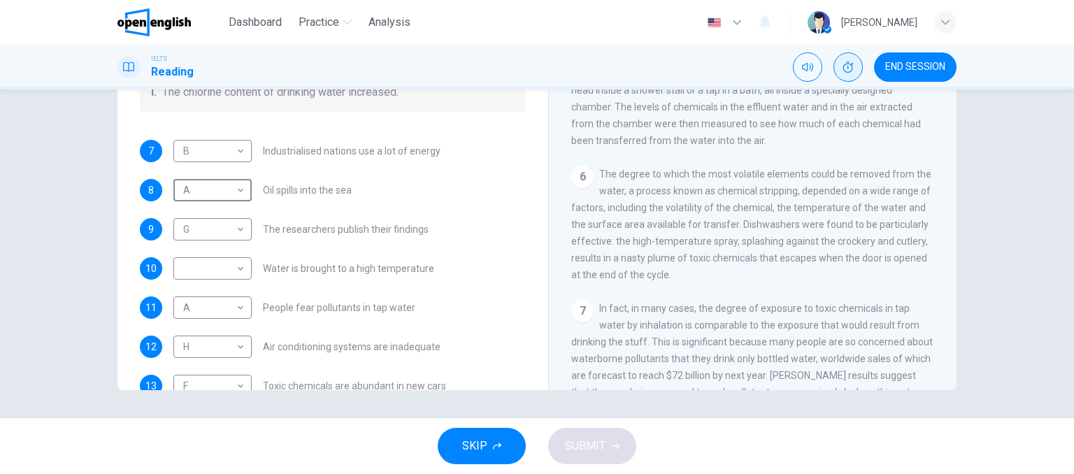
scroll to position [296, 0]
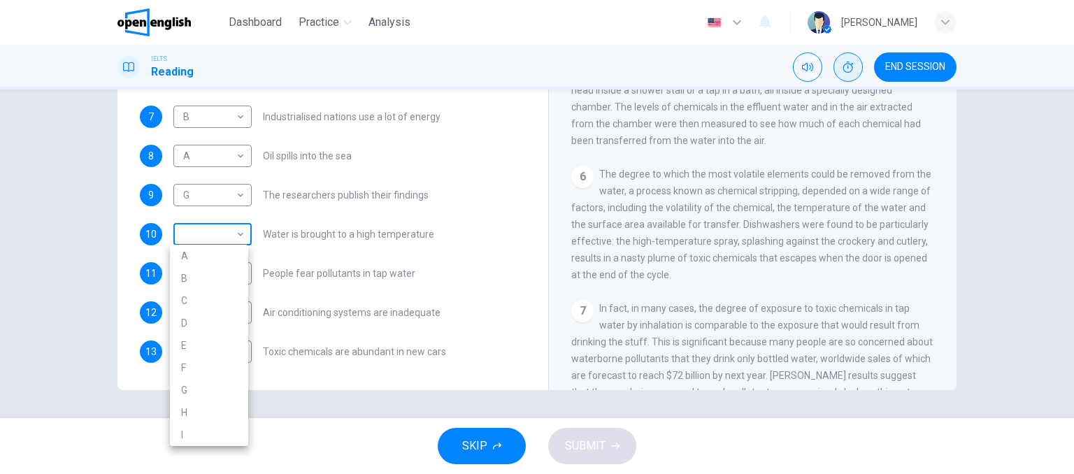
click at [230, 235] on body "This site uses cookies, as explained in our Privacy Policy . If you agree to th…" at bounding box center [537, 237] width 1074 height 474
click at [368, 244] on div at bounding box center [537, 237] width 1074 height 474
click at [227, 230] on body "This site uses cookies, as explained in our Privacy Policy . If you agree to th…" at bounding box center [537, 237] width 1074 height 474
click at [214, 295] on li "C" at bounding box center [209, 300] width 78 height 22
type input "*"
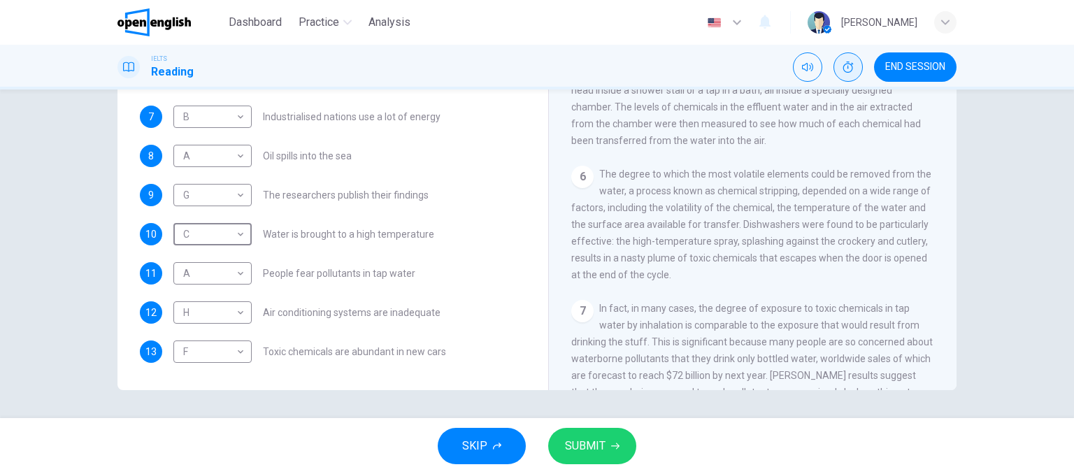
click at [593, 442] on span "SUBMIT" at bounding box center [585, 446] width 41 height 20
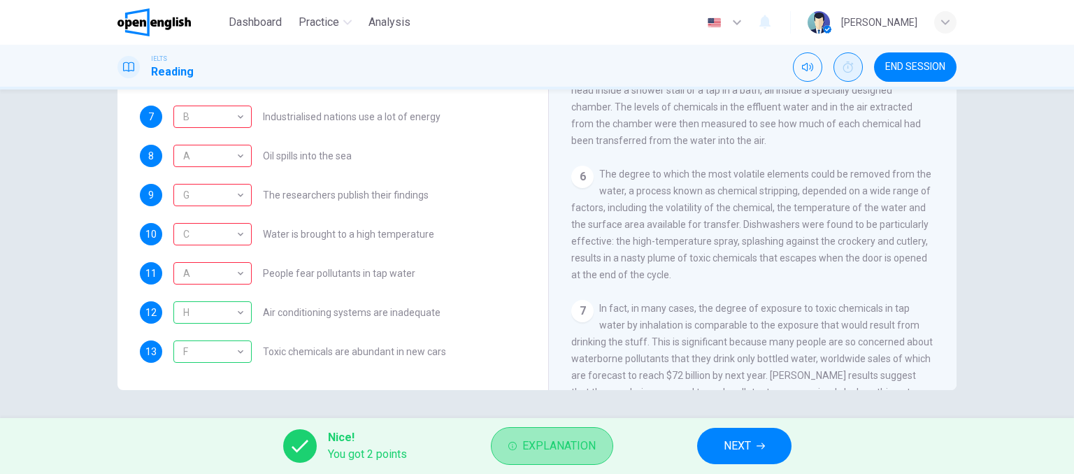
click at [542, 436] on span "Explanation" at bounding box center [558, 446] width 73 height 20
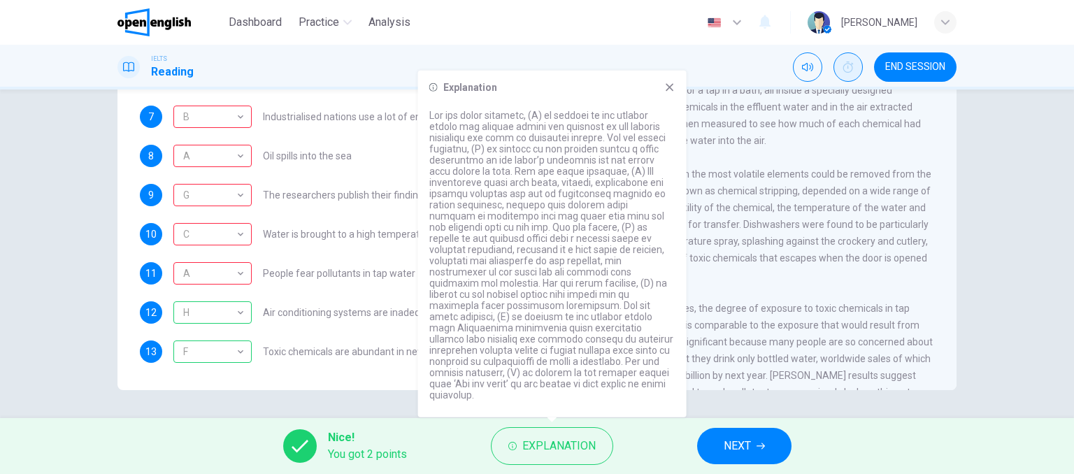
click at [319, 296] on div "7 B * ​ Industrialised nations use a lot of energy 8 A * ​ Oil spills into the …" at bounding box center [333, 234] width 386 height 257
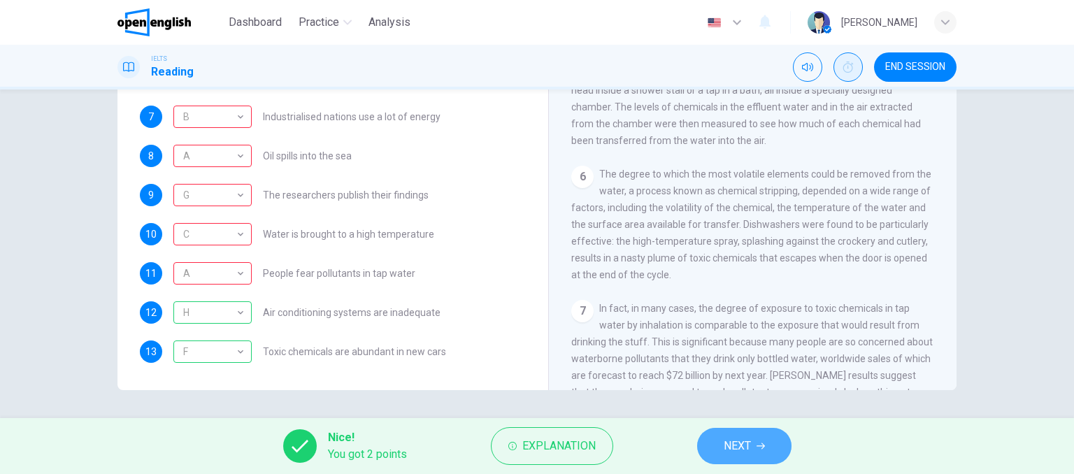
click at [761, 447] on icon "button" at bounding box center [760, 446] width 8 height 8
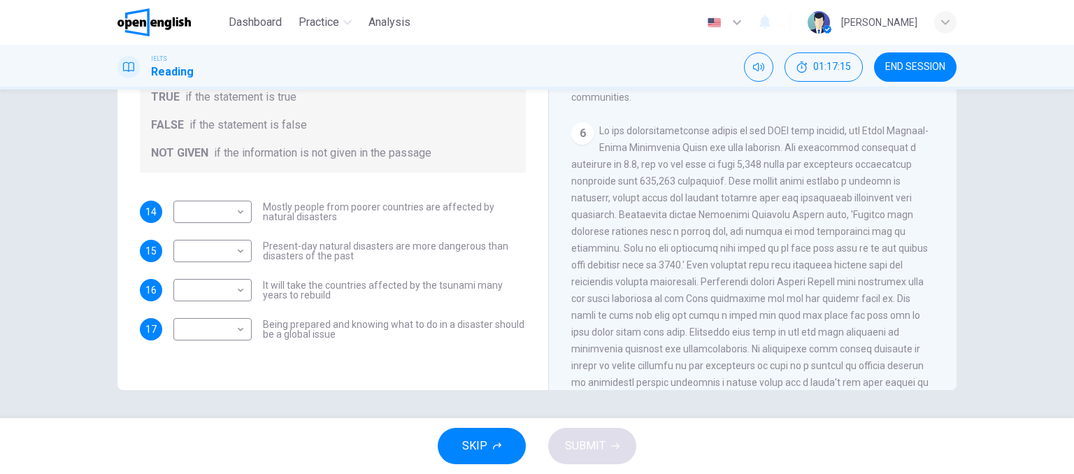
scroll to position [1201, 0]
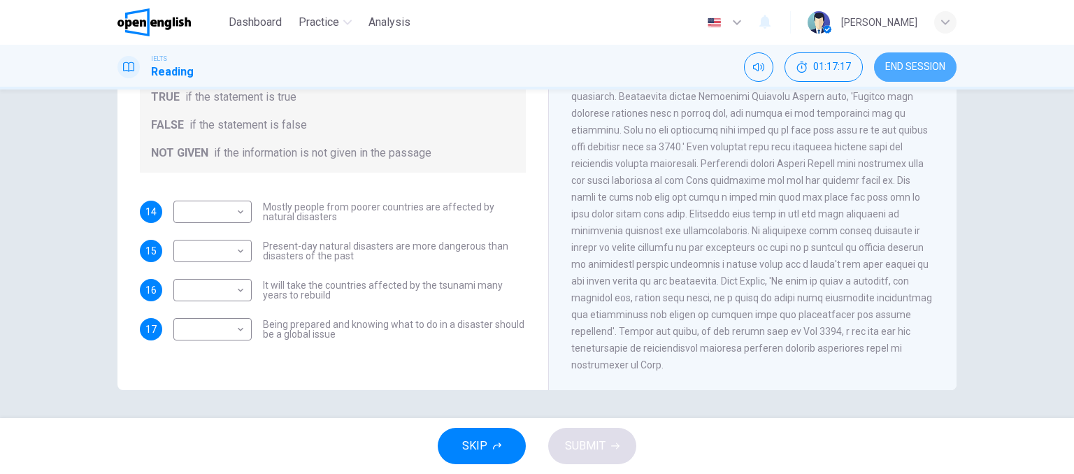
click at [944, 73] on button "END SESSION" at bounding box center [915, 66] width 82 height 29
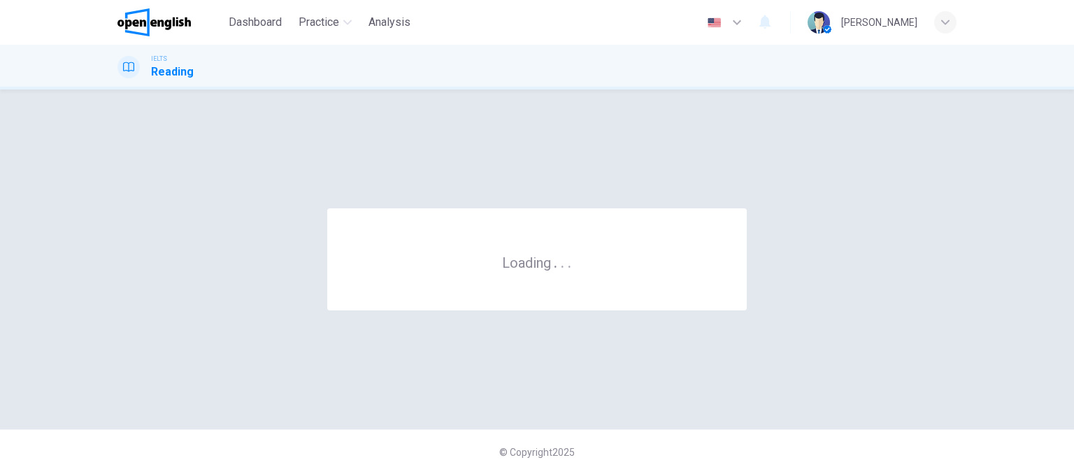
scroll to position [0, 0]
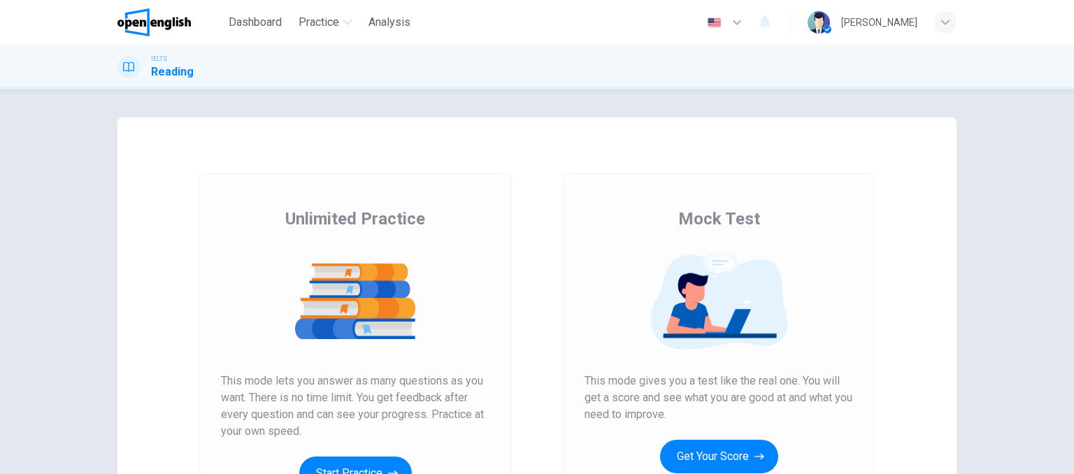
scroll to position [70, 0]
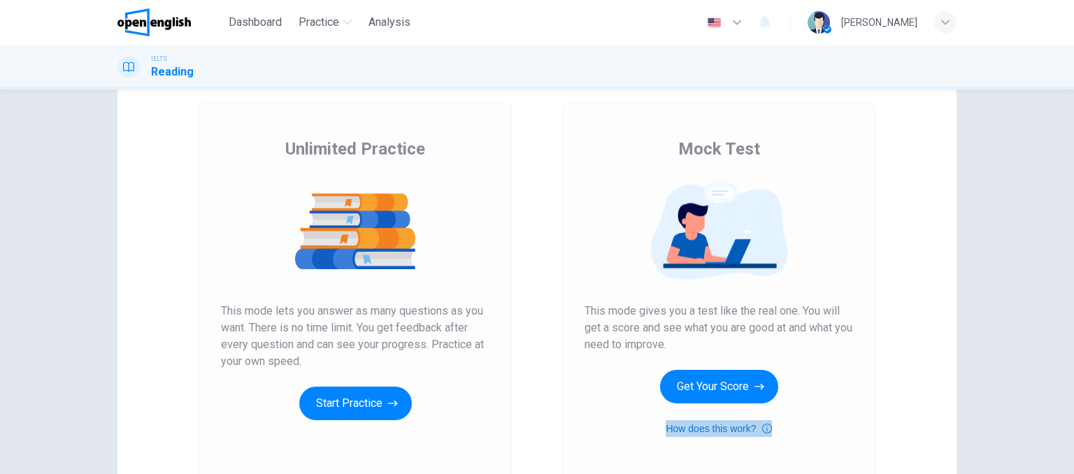
click at [698, 424] on button "How does this work?" at bounding box center [718, 428] width 106 height 17
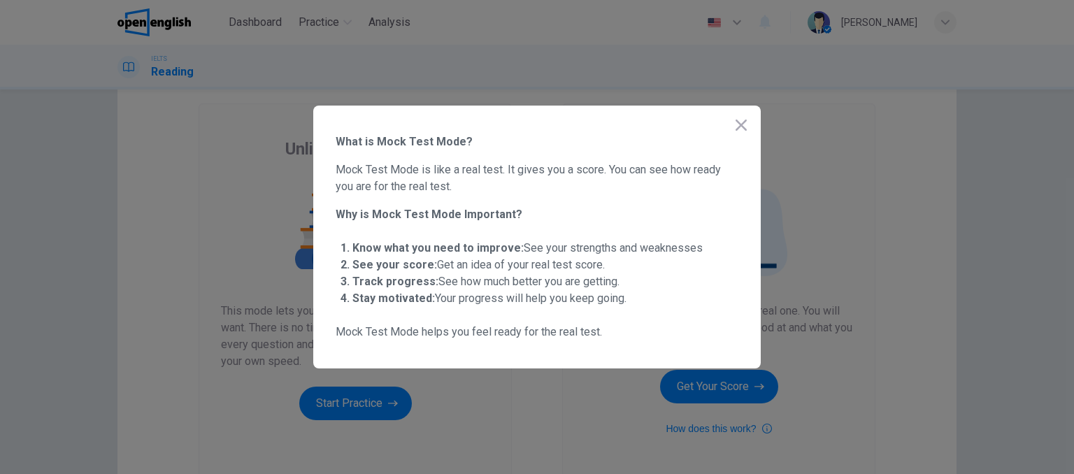
click at [761, 121] on div at bounding box center [537, 237] width 1074 height 474
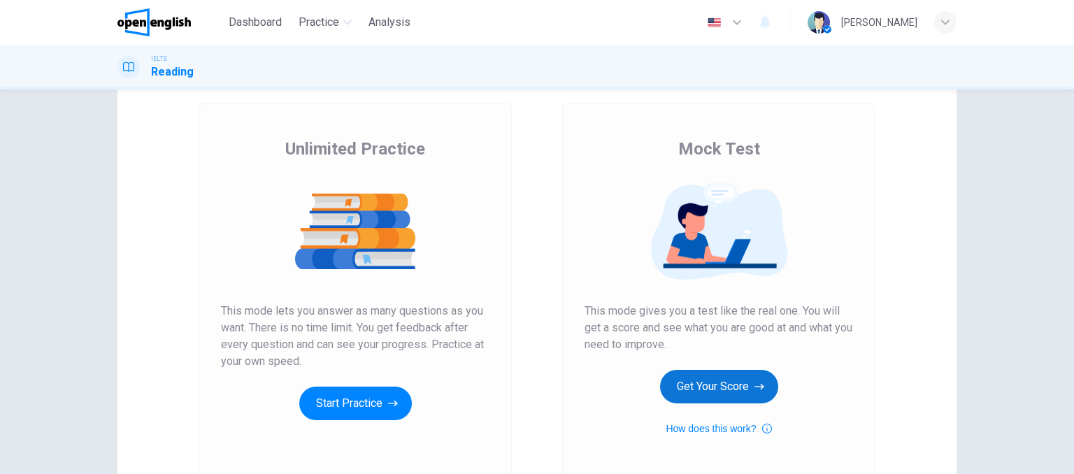
click at [715, 381] on button "Get Your Score" at bounding box center [719, 387] width 118 height 34
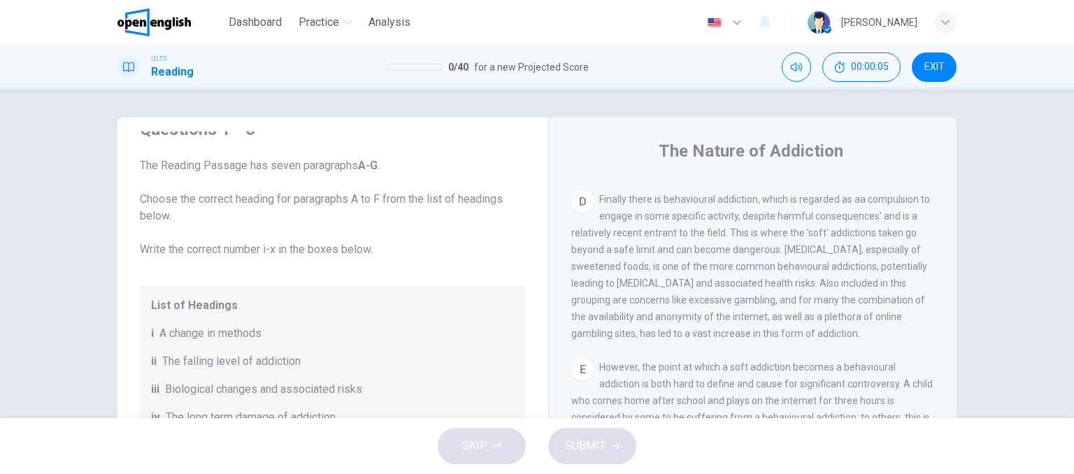
scroll to position [0, 0]
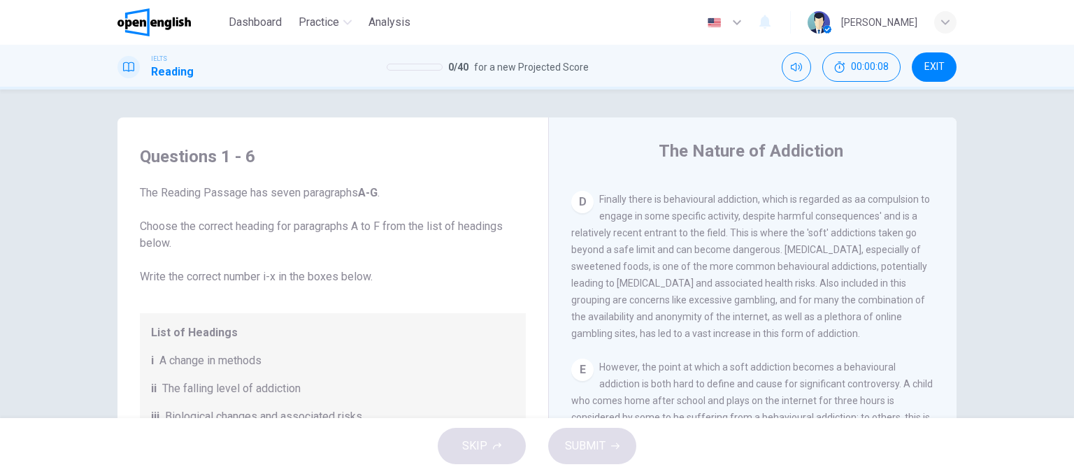
click at [921, 59] on button "EXIT" at bounding box center [933, 66] width 45 height 29
